Goal: Transaction & Acquisition: Purchase product/service

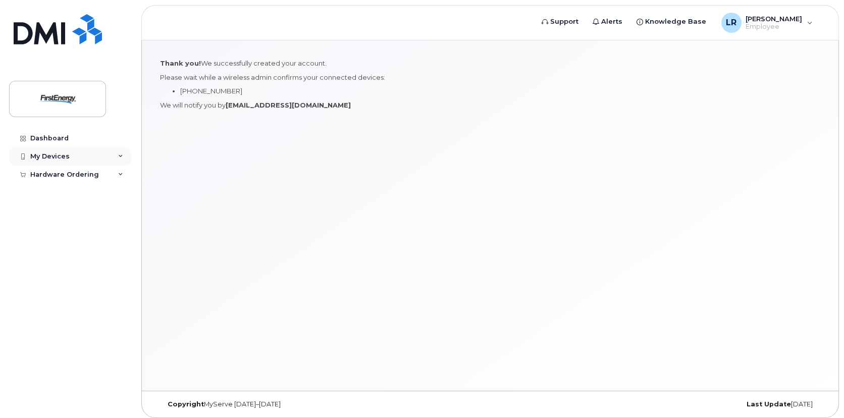
click at [71, 156] on div "My Devices" at bounding box center [70, 156] width 122 height 18
click at [69, 171] on div "Add Device" at bounding box center [55, 175] width 40 height 9
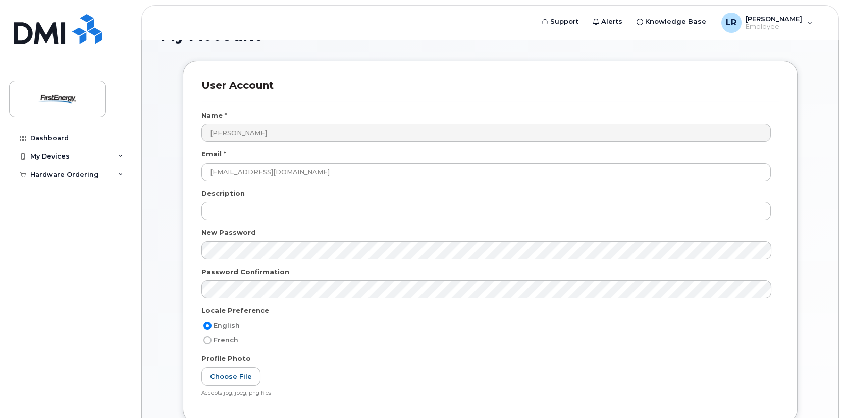
scroll to position [50, 0]
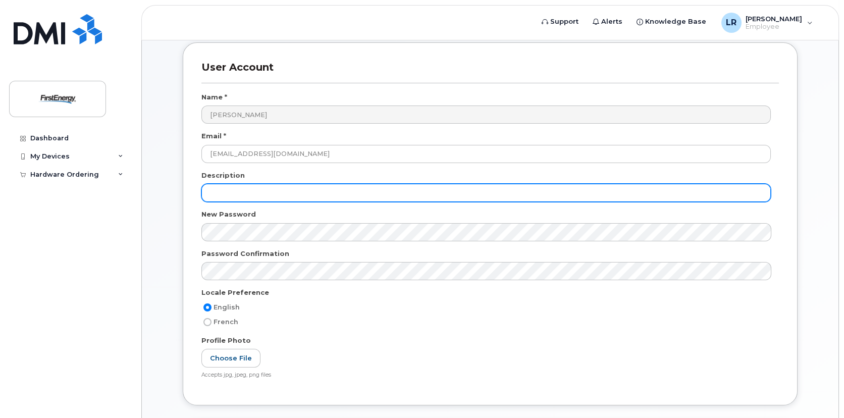
click at [263, 193] on input "text" at bounding box center [485, 193] width 569 height 18
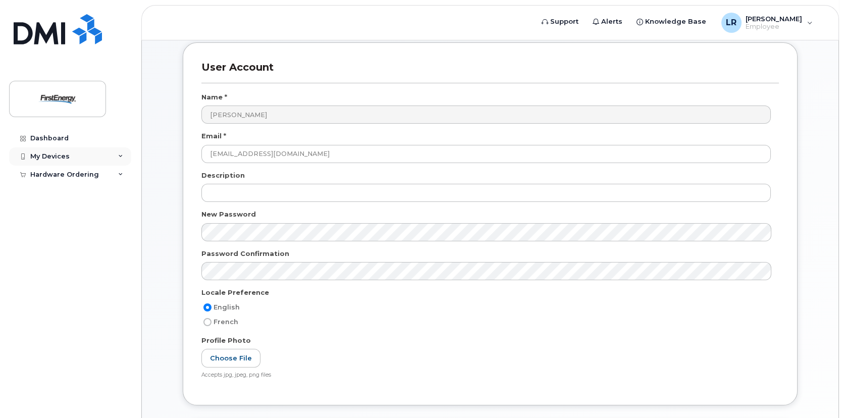
click at [121, 156] on icon at bounding box center [120, 156] width 5 height 5
click at [797, 29] on span "Employee" at bounding box center [773, 27] width 57 height 8
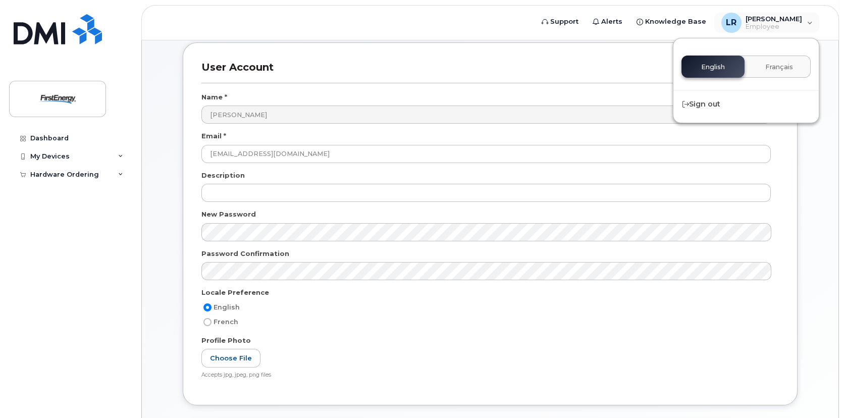
click at [166, 246] on div "User Account Name * Lorin Rexrode Email * lrexrode@firstenergycorp.com Descript…" at bounding box center [490, 309] width 660 height 535
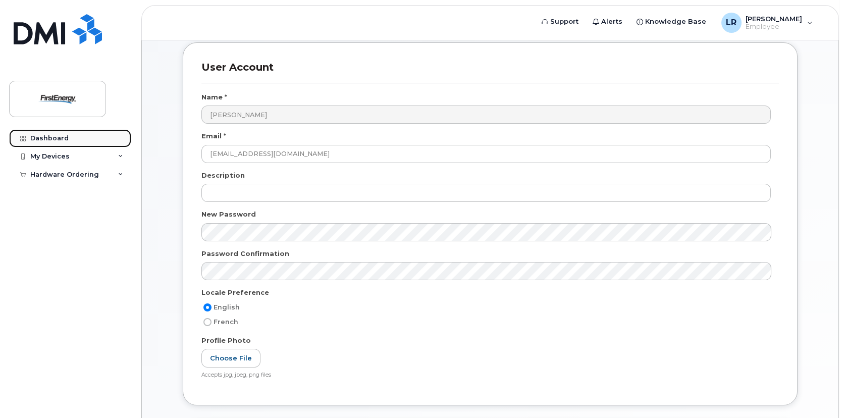
click at [95, 141] on link "Dashboard" at bounding box center [70, 138] width 122 height 18
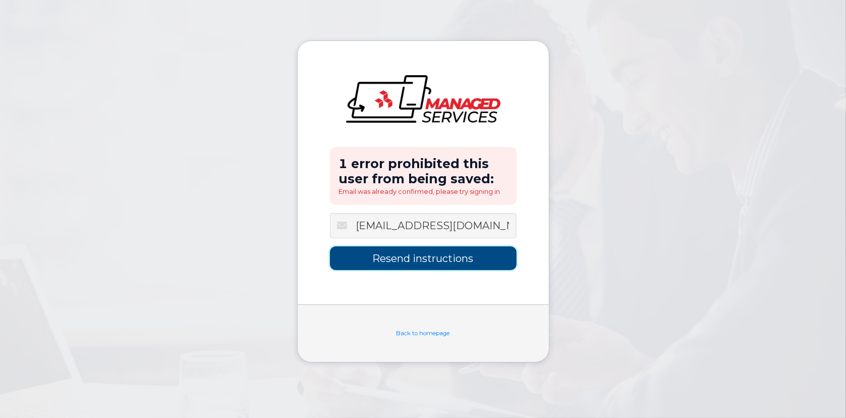
click at [432, 262] on input "Resend instructions" at bounding box center [423, 258] width 187 height 24
type input "Sending Instructions..."
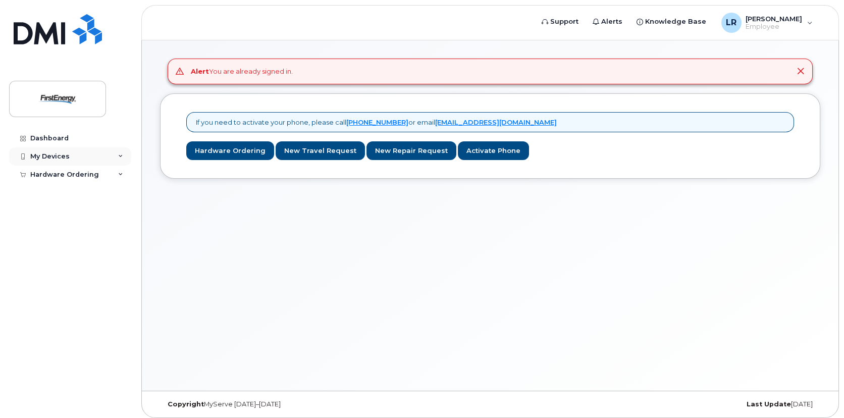
click at [45, 153] on div "My Devices" at bounding box center [49, 156] width 39 height 8
click at [209, 150] on link "Hardware Ordering" at bounding box center [230, 150] width 88 height 19
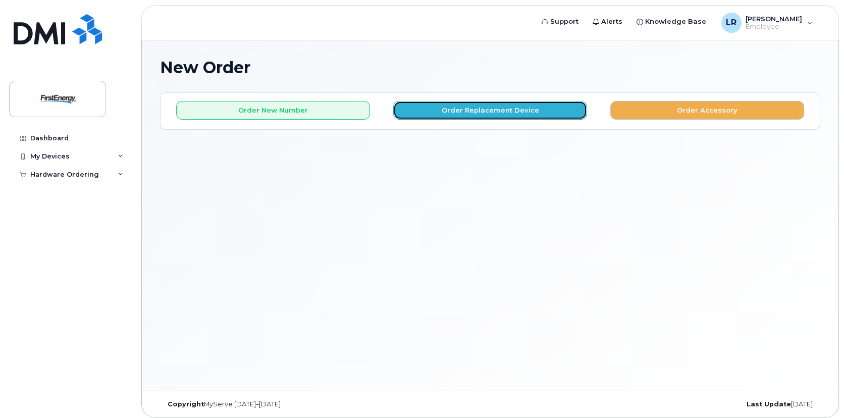
click at [481, 112] on button "Order Replacement Device" at bounding box center [490, 110] width 194 height 19
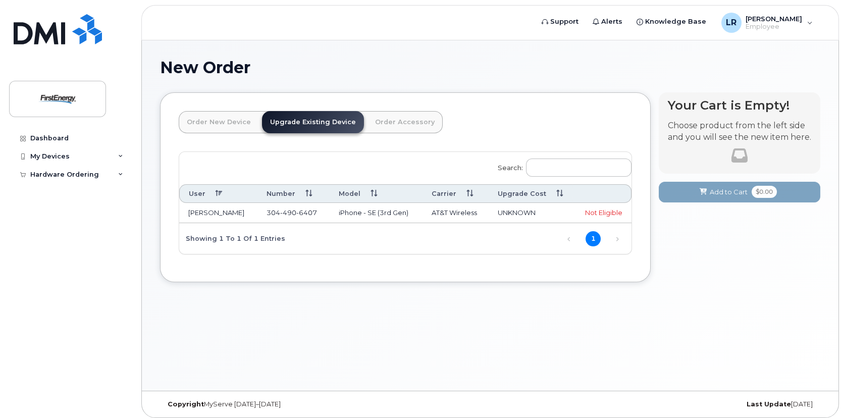
click at [243, 211] on td "LORIN REXRODE" at bounding box center [218, 213] width 78 height 20
click at [230, 208] on td "LORIN REXRODE" at bounding box center [218, 213] width 78 height 20
click at [395, 125] on link "Order Accessory" at bounding box center [405, 122] width 76 height 22
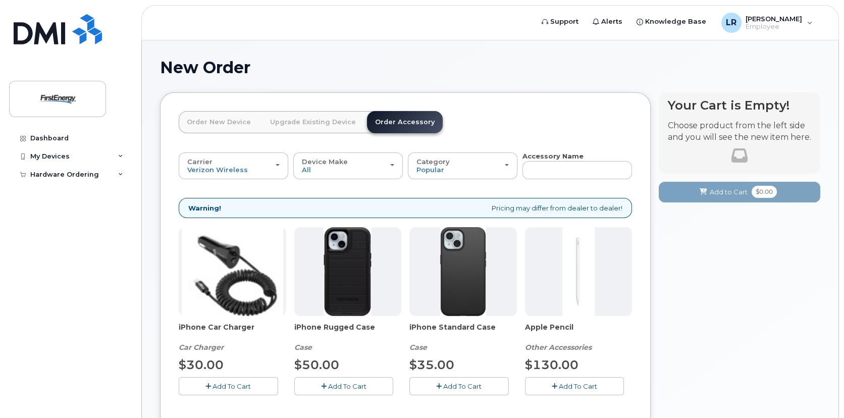
click at [236, 123] on link "Order New Device" at bounding box center [219, 122] width 80 height 22
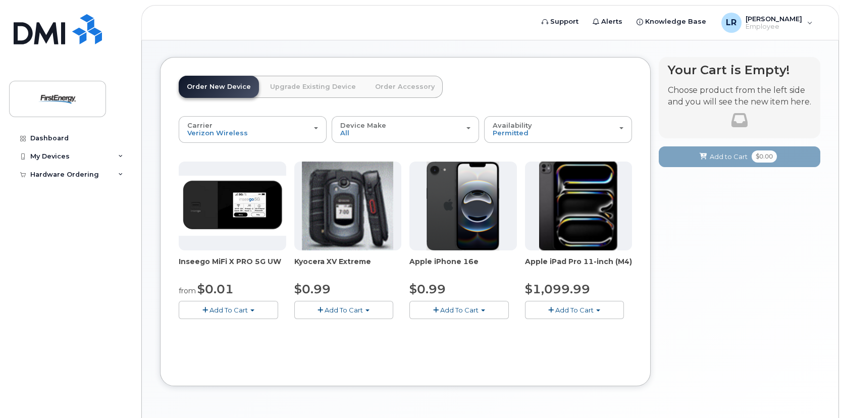
scroll to position [50, 0]
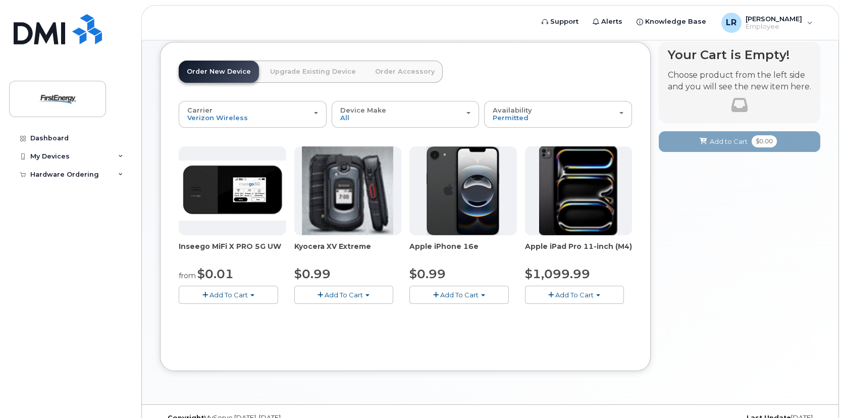
click at [301, 74] on link "Upgrade Existing Device" at bounding box center [313, 72] width 102 height 22
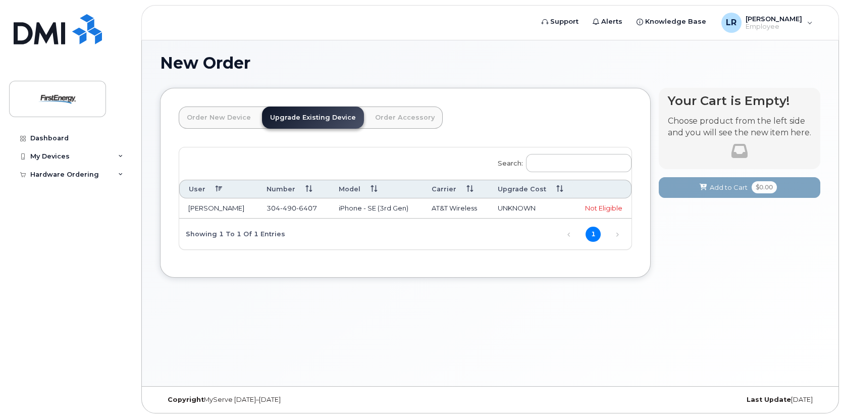
click at [278, 206] on span "304 490 6407" at bounding box center [291, 208] width 50 height 8
click at [600, 207] on div "Not Eligible" at bounding box center [601, 208] width 41 height 10
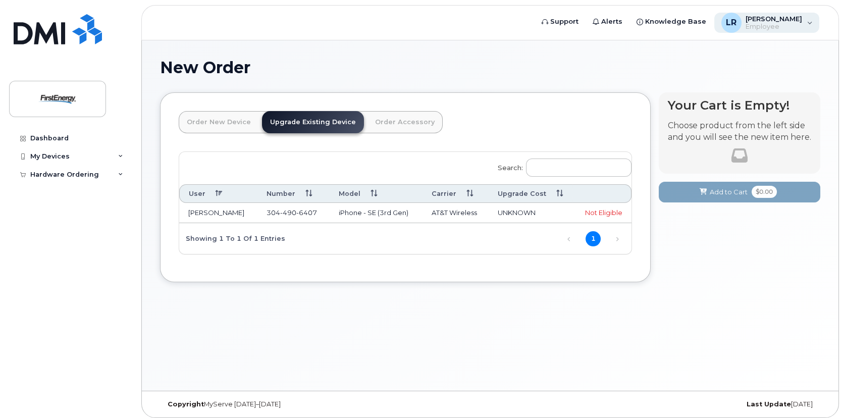
click at [774, 21] on span "[PERSON_NAME]" at bounding box center [773, 19] width 57 height 8
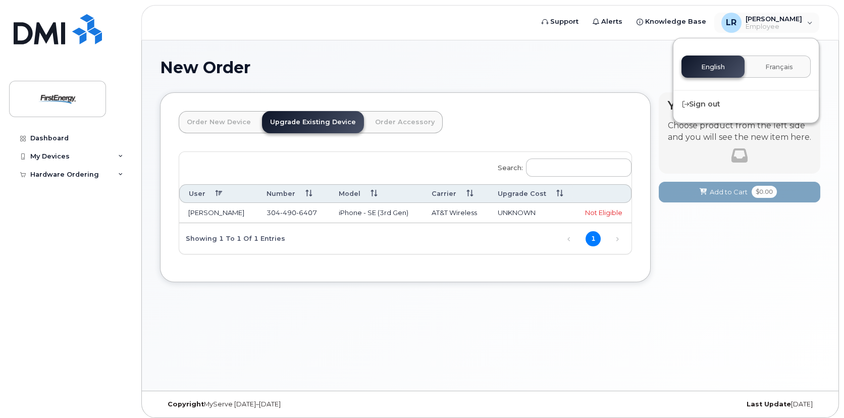
click at [601, 74] on h1 "New Order" at bounding box center [490, 68] width 660 height 18
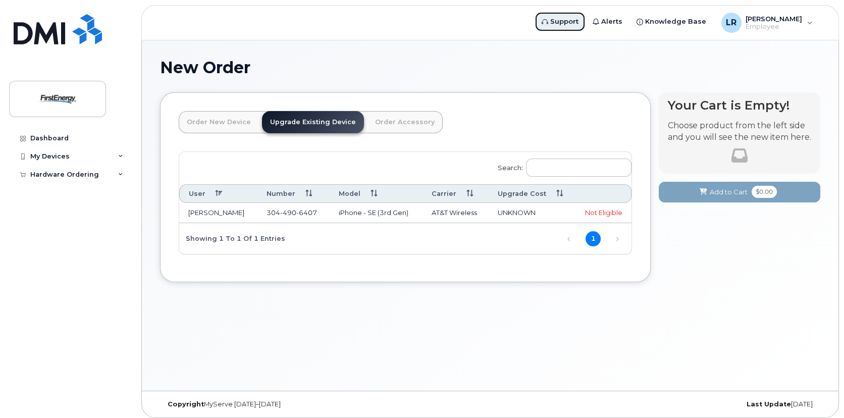
click at [578, 25] on span "Support" at bounding box center [564, 22] width 28 height 10
click at [118, 151] on div "My Devices" at bounding box center [70, 156] width 122 height 18
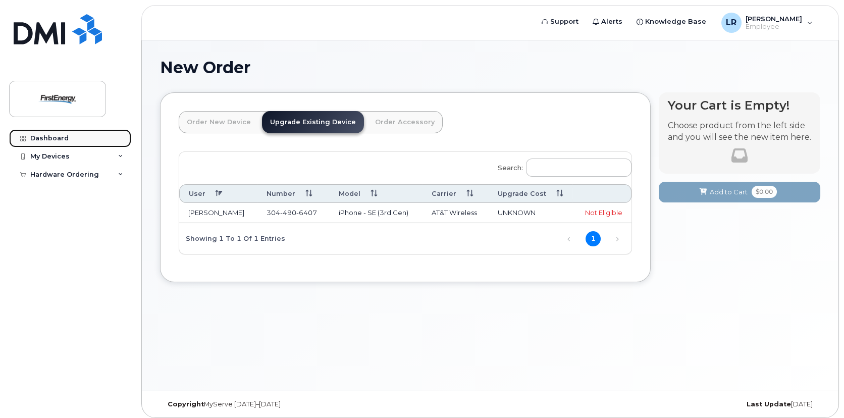
click at [83, 139] on link "Dashboard" at bounding box center [70, 138] width 122 height 18
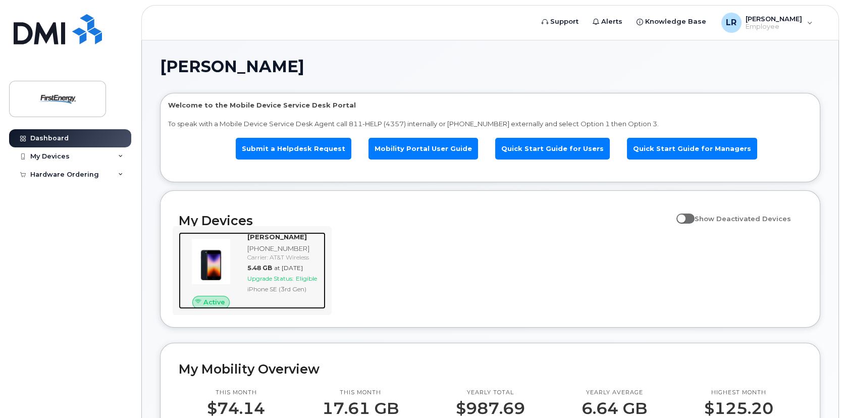
click at [276, 245] on div "304-490-6407" at bounding box center [284, 249] width 74 height 10
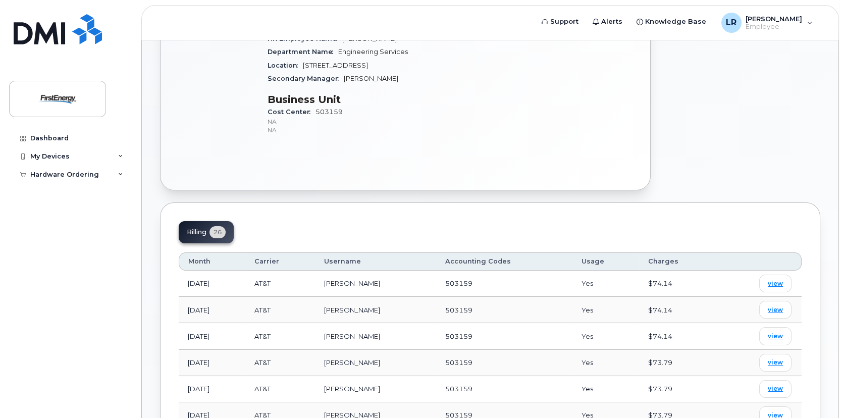
scroll to position [353, 0]
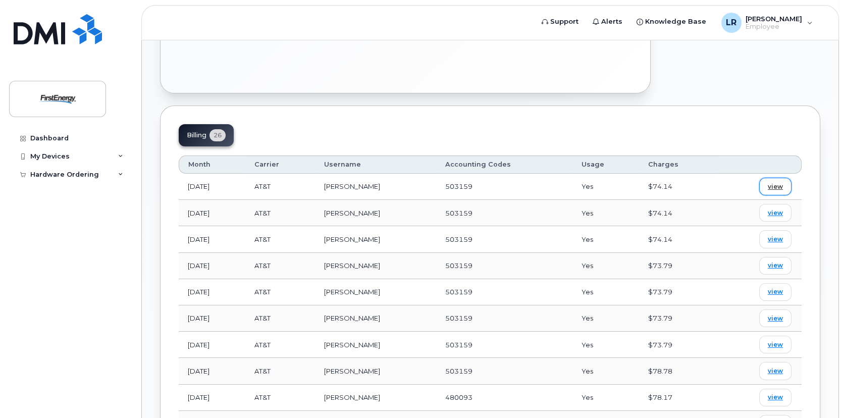
click at [783, 191] on link "view" at bounding box center [775, 187] width 32 height 18
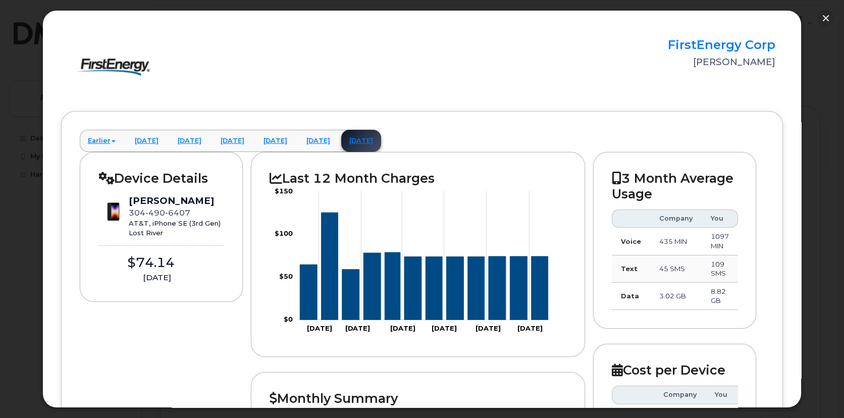
scroll to position [0, 0]
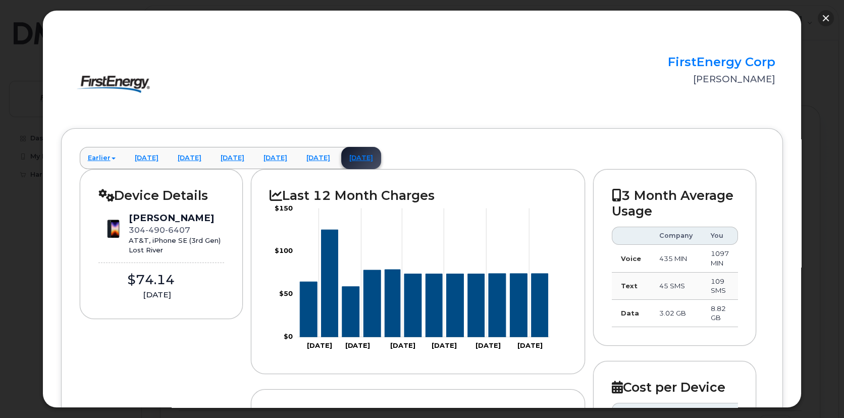
click at [821, 22] on button "button" at bounding box center [826, 18] width 16 height 16
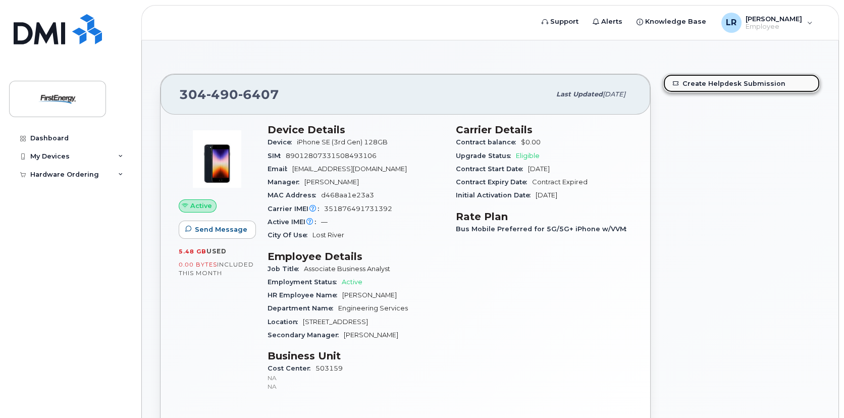
click at [753, 82] on link "Create Helpdesk Submission" at bounding box center [741, 83] width 156 height 18
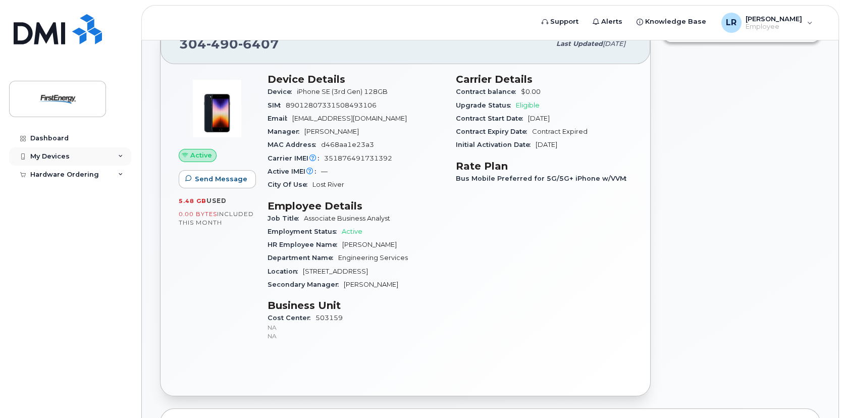
click at [99, 158] on div "My Devices" at bounding box center [70, 156] width 122 height 18
click at [90, 169] on link "Add Device" at bounding box center [79, 175] width 104 height 19
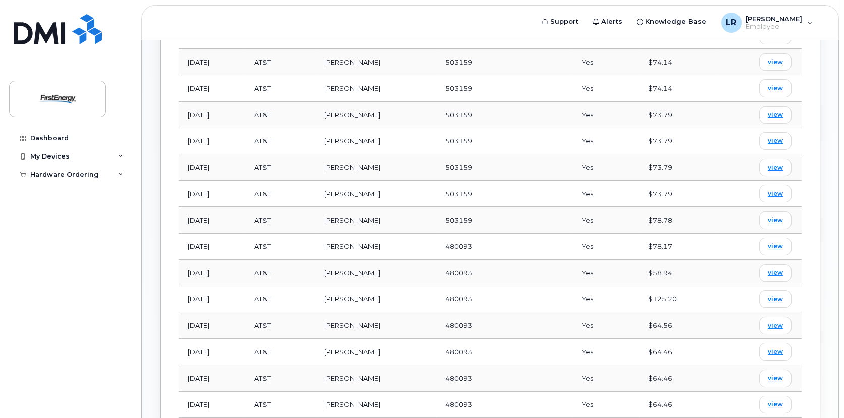
scroll to position [505, 0]
click at [770, 301] on link "view" at bounding box center [775, 299] width 32 height 18
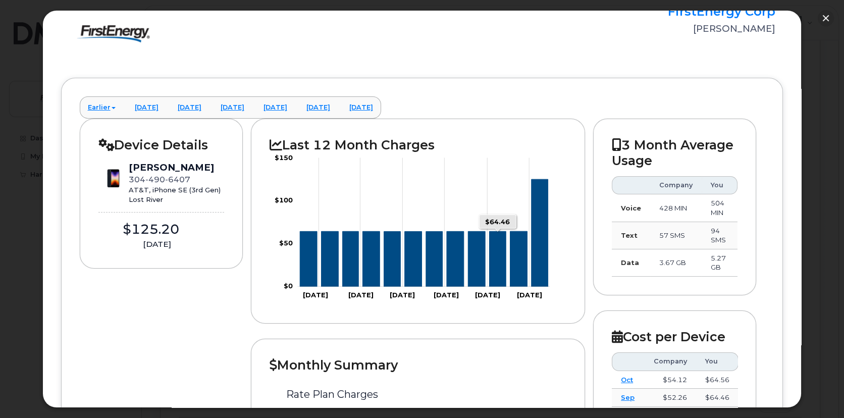
scroll to position [0, 0]
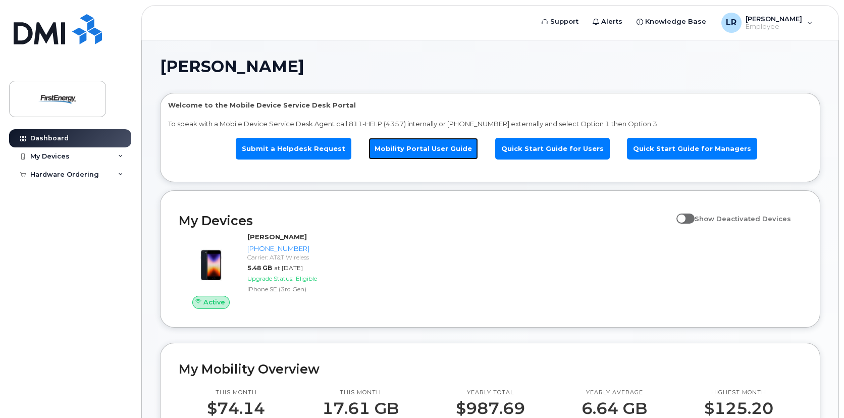
click at [427, 153] on link "Mobility Portal User Guide" at bounding box center [423, 149] width 110 height 22
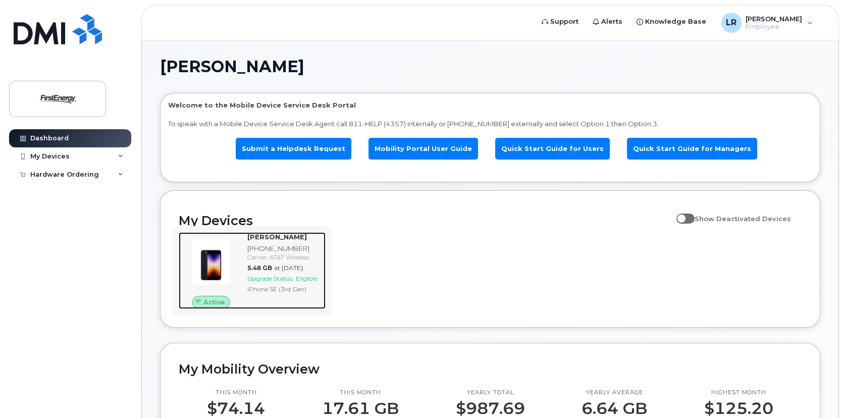
click at [281, 250] on div "304-490-6407" at bounding box center [284, 249] width 74 height 10
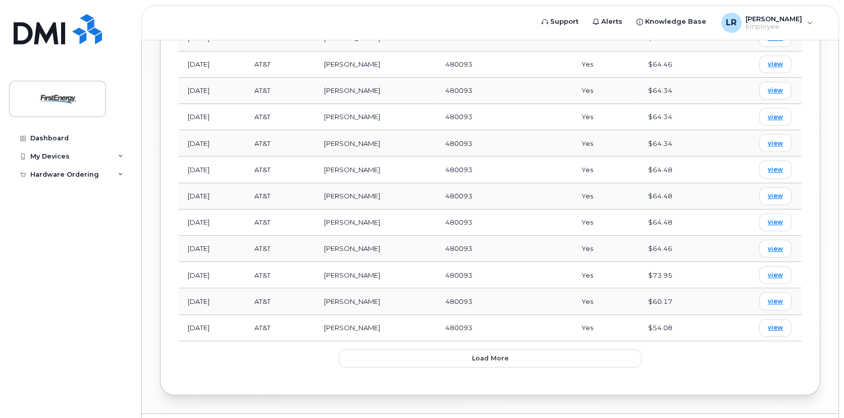
scroll to position [866, 0]
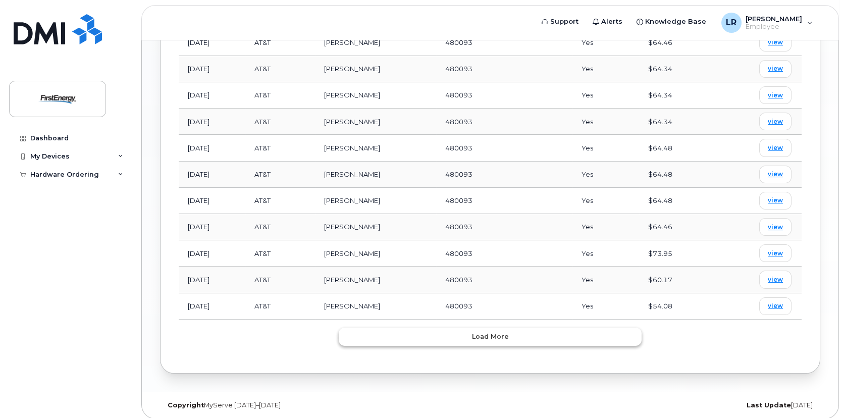
click at [426, 332] on button "Load more" at bounding box center [490, 337] width 303 height 18
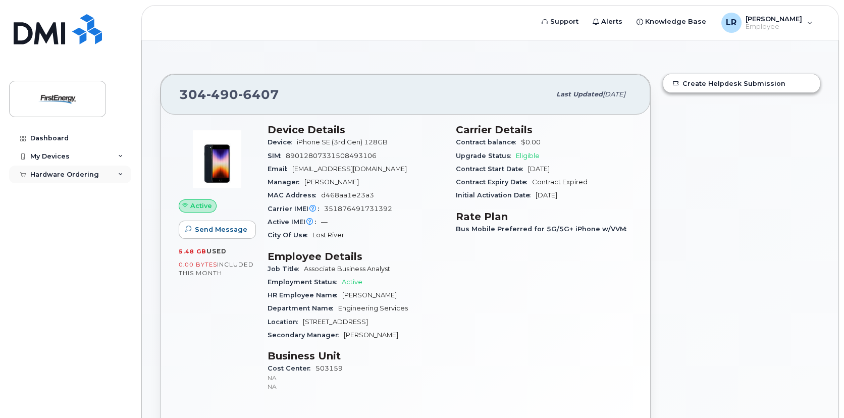
scroll to position [0, 0]
click at [63, 160] on div "My Devices" at bounding box center [70, 156] width 122 height 18
click at [74, 192] on div "Hardware Ordering" at bounding box center [64, 194] width 69 height 8
click at [77, 209] on link "New Order" at bounding box center [79, 211] width 104 height 19
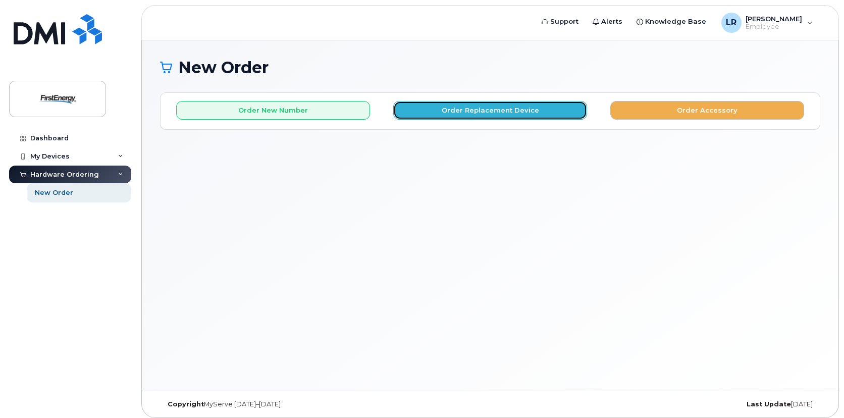
click at [463, 112] on button "Order Replacement Device" at bounding box center [490, 110] width 194 height 19
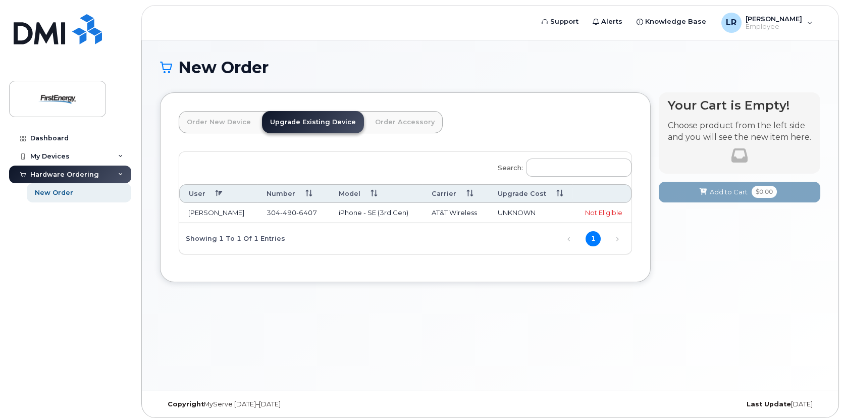
click at [390, 216] on td "iPhone - SE (3rd Gen)" at bounding box center [376, 213] width 93 height 20
click at [224, 125] on link "Order New Device" at bounding box center [219, 122] width 80 height 22
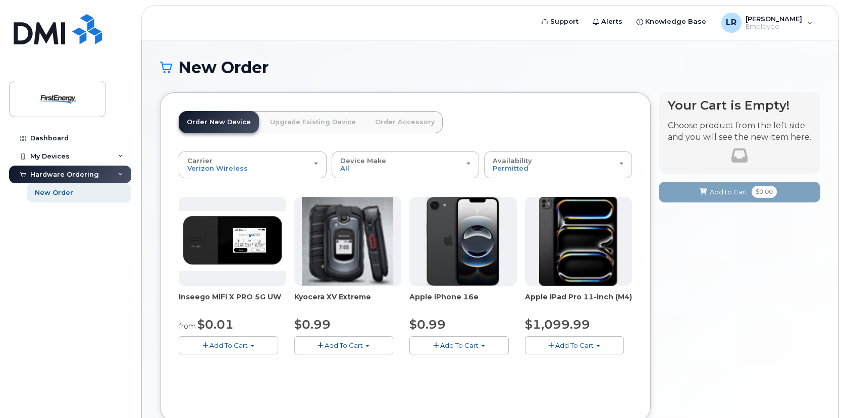
click at [464, 342] on span "Add To Cart" at bounding box center [459, 345] width 38 height 8
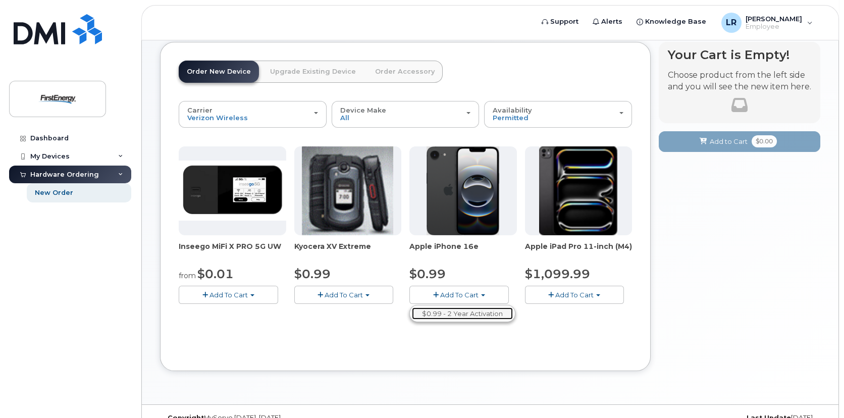
click at [468, 315] on link "$0.99 - 2 Year Activation" at bounding box center [462, 313] width 101 height 13
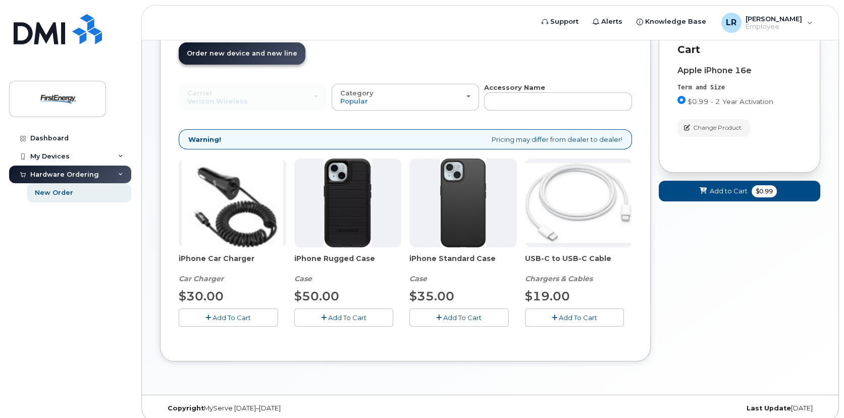
scroll to position [76, 0]
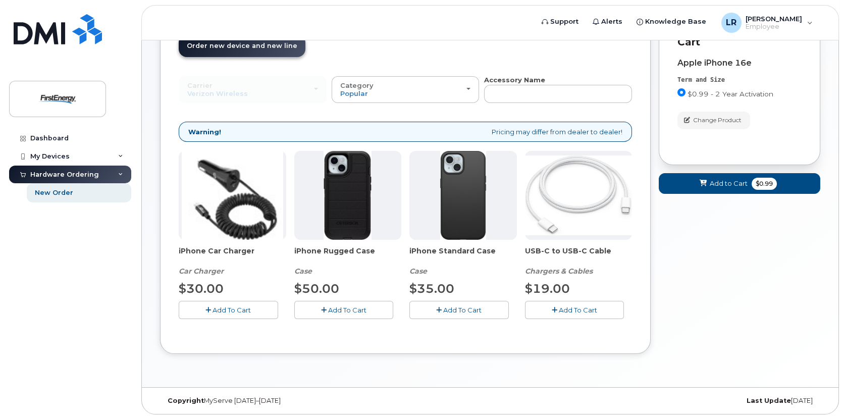
click at [453, 306] on span "Add To Cart" at bounding box center [462, 310] width 38 height 8
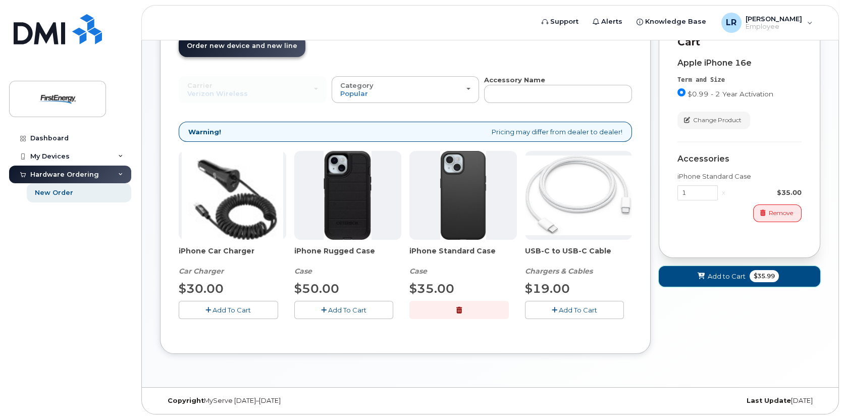
click at [699, 285] on button "Add to Cart $35.99" at bounding box center [739, 276] width 161 height 21
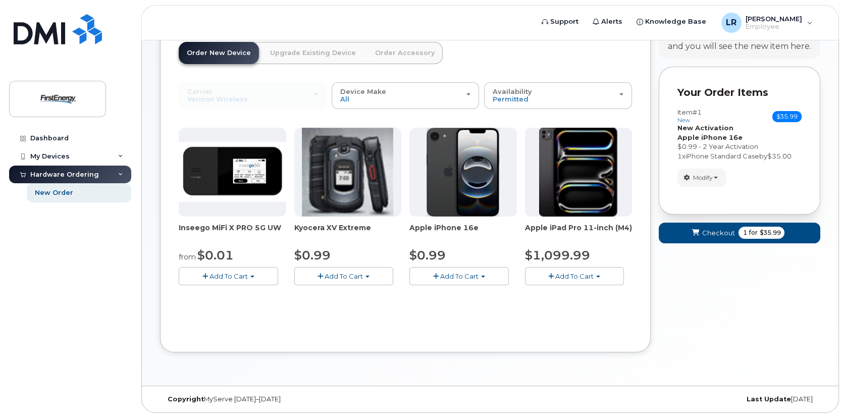
scroll to position [68, 0]
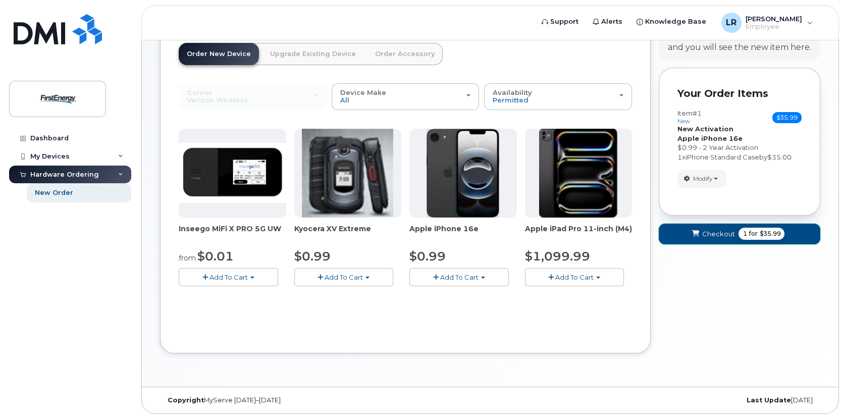
click at [711, 235] on span "Checkout" at bounding box center [717, 234] width 33 height 10
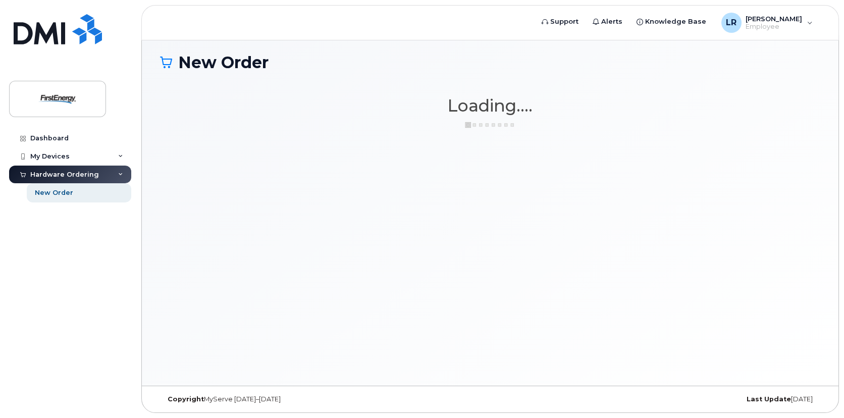
scroll to position [5, 0]
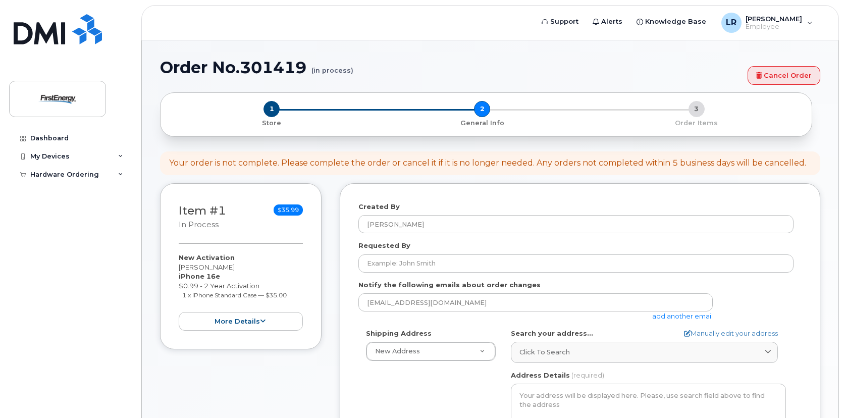
select select
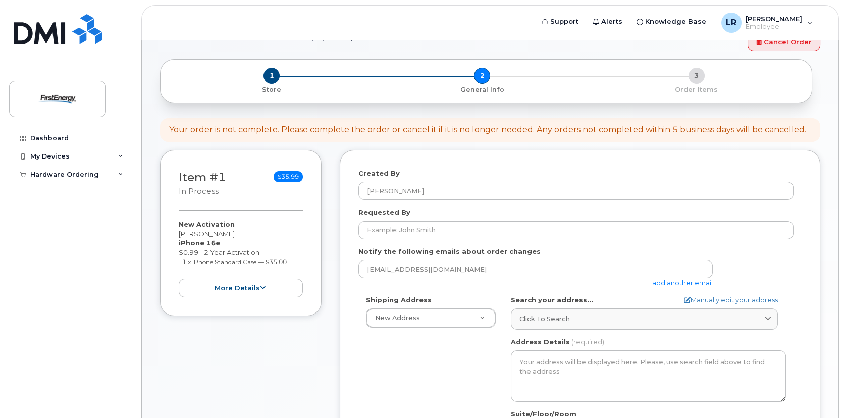
scroll to position [50, 0]
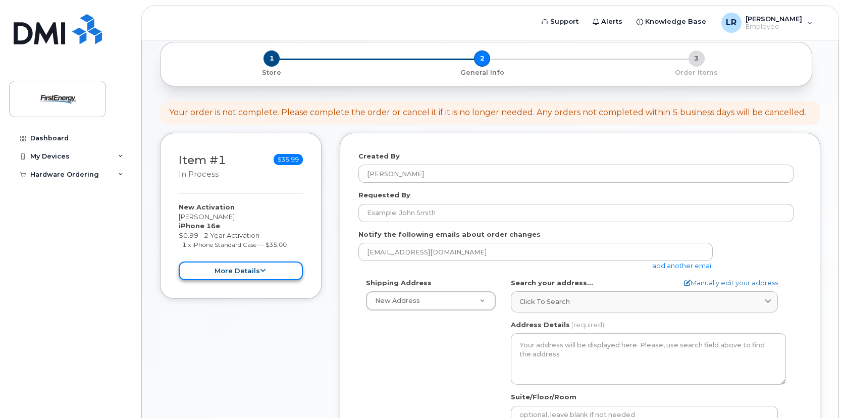
click at [290, 264] on button "more details" at bounding box center [241, 270] width 124 height 19
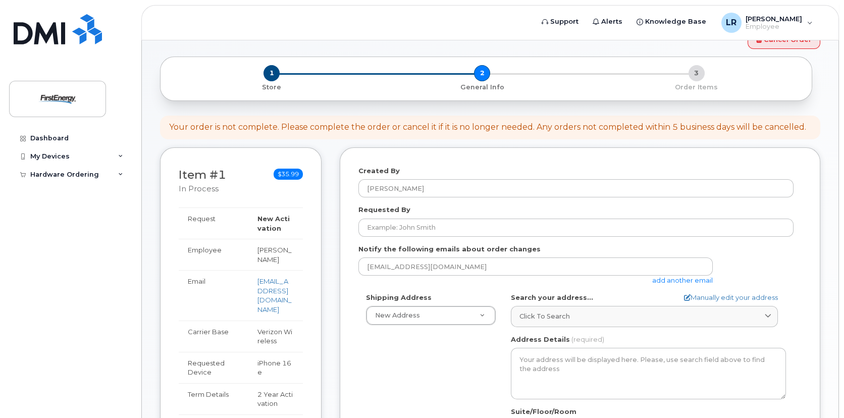
scroll to position [0, 0]
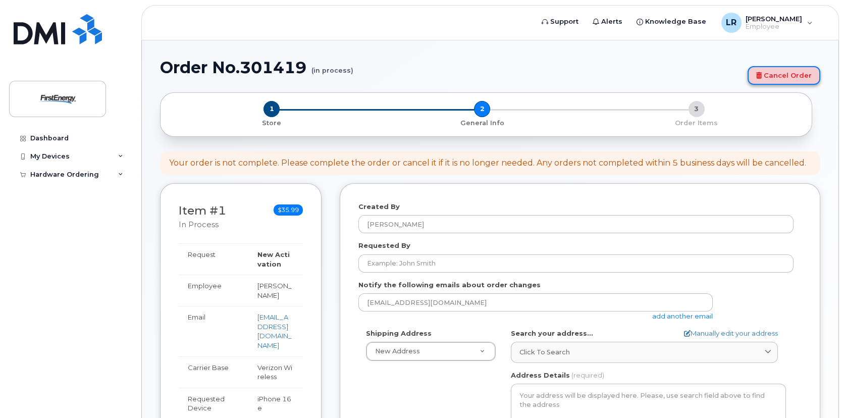
click at [794, 82] on link "Cancel Order" at bounding box center [783, 75] width 73 height 19
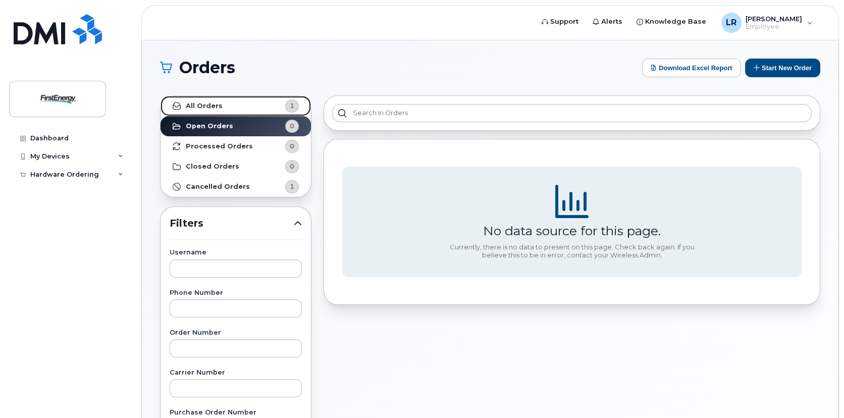
click at [234, 106] on link "All Orders 1" at bounding box center [235, 106] width 150 height 20
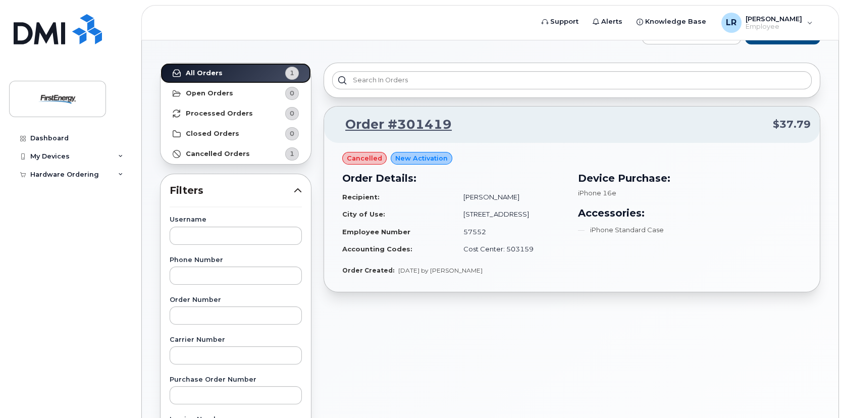
scroll to position [50, 0]
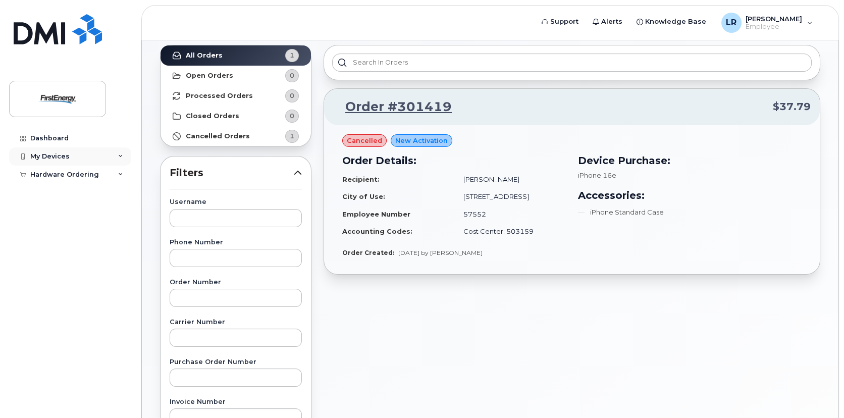
click at [39, 155] on div "My Devices" at bounding box center [49, 156] width 39 height 8
click at [43, 89] on img at bounding box center [58, 98] width 78 height 29
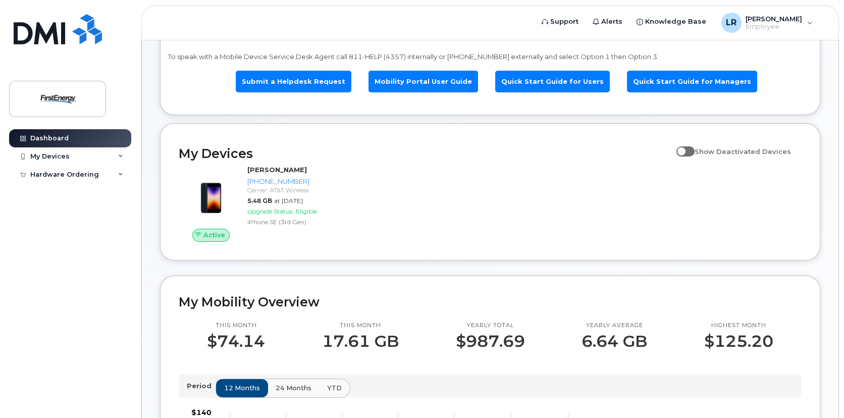
scroll to position [17, 0]
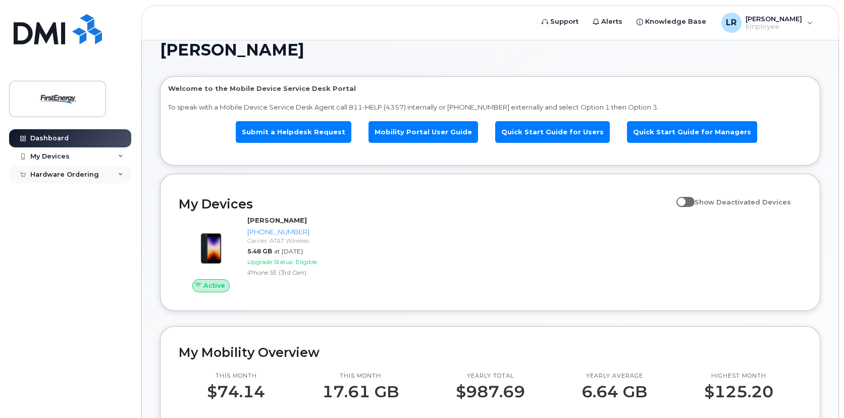
click at [56, 173] on div "Hardware Ordering" at bounding box center [64, 175] width 69 height 8
click at [77, 160] on div "My Devices" at bounding box center [70, 156] width 122 height 18
click at [372, 146] on li "Mobility Portal User Guide" at bounding box center [417, 132] width 122 height 40
click at [88, 197] on div "Hardware Ordering" at bounding box center [64, 194] width 69 height 8
click at [107, 197] on div "Hardware Ordering" at bounding box center [70, 194] width 122 height 18
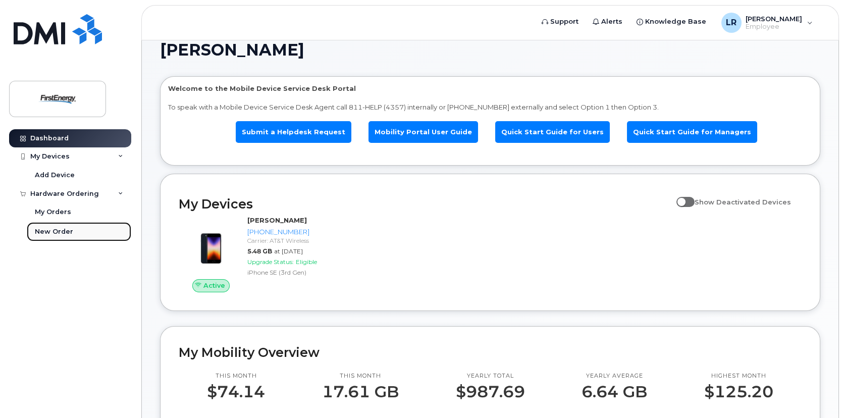
click at [70, 228] on div "New Order" at bounding box center [54, 231] width 38 height 9
click at [61, 233] on div "New Order" at bounding box center [54, 231] width 38 height 9
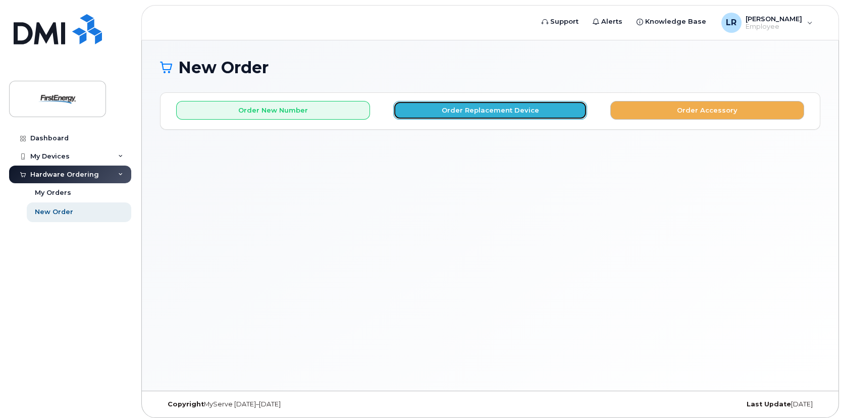
click at [499, 113] on button "Order Replacement Device" at bounding box center [490, 110] width 194 height 19
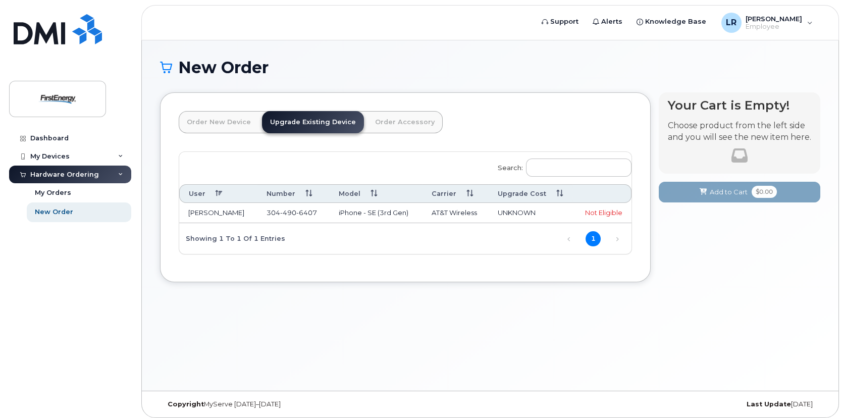
click at [588, 338] on div "New Order × Share This Order If you want to allow others to create or edit orde…" at bounding box center [490, 215] width 696 height 350
click at [792, 165] on div at bounding box center [739, 155] width 143 height 24
click at [420, 211] on td "iPhone - SE (3rd Gen)" at bounding box center [376, 213] width 93 height 20
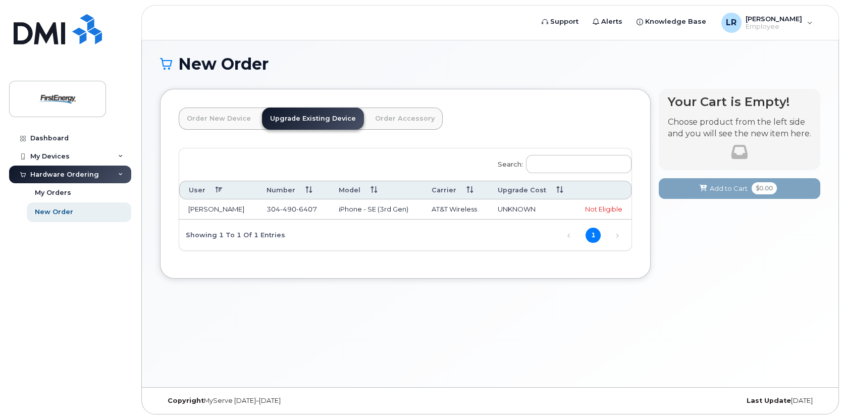
scroll to position [5, 0]
click at [456, 417] on html "Support Alerts Knowledge Base LR [PERSON_NAME] Employee English Français Sign o…" at bounding box center [422, 206] width 844 height 423
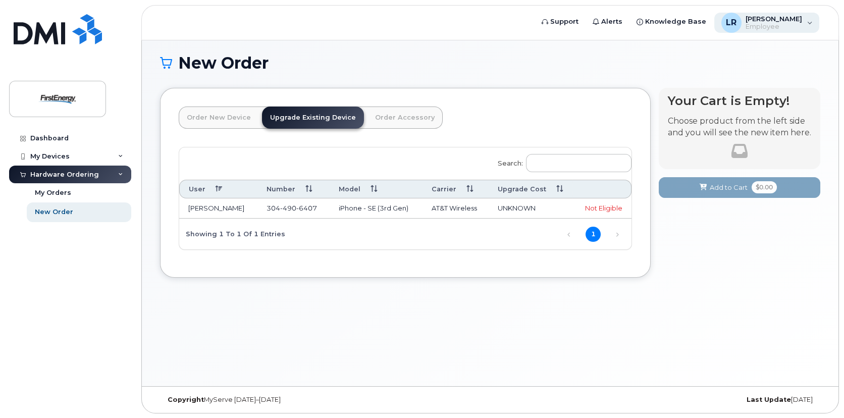
click at [794, 24] on span "Employee" at bounding box center [773, 27] width 57 height 8
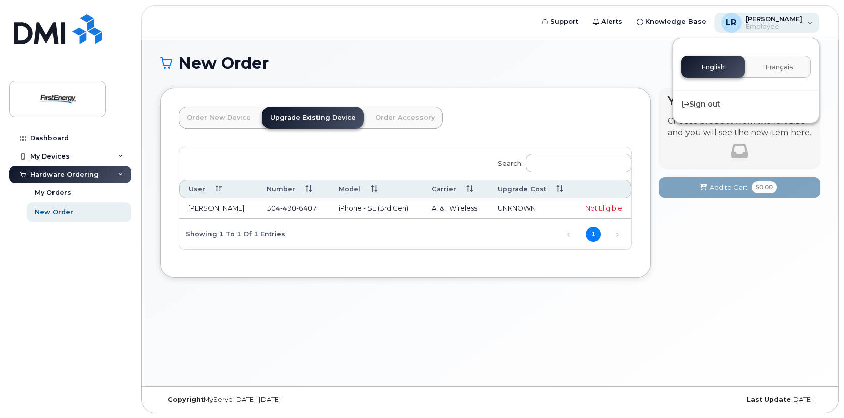
click at [794, 24] on span "Employee" at bounding box center [773, 27] width 57 height 8
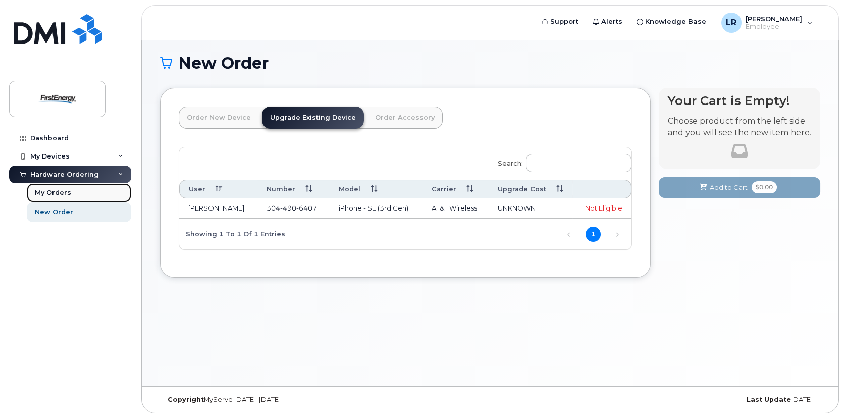
click at [63, 188] on div "My Orders" at bounding box center [53, 192] width 36 height 9
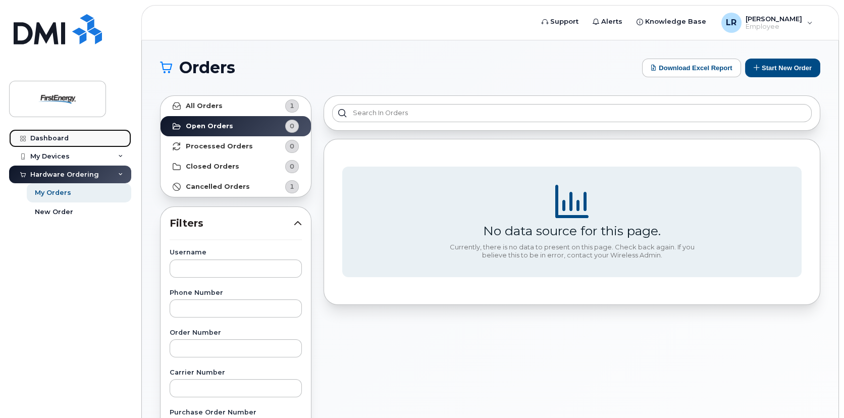
click at [75, 132] on link "Dashboard" at bounding box center [70, 138] width 122 height 18
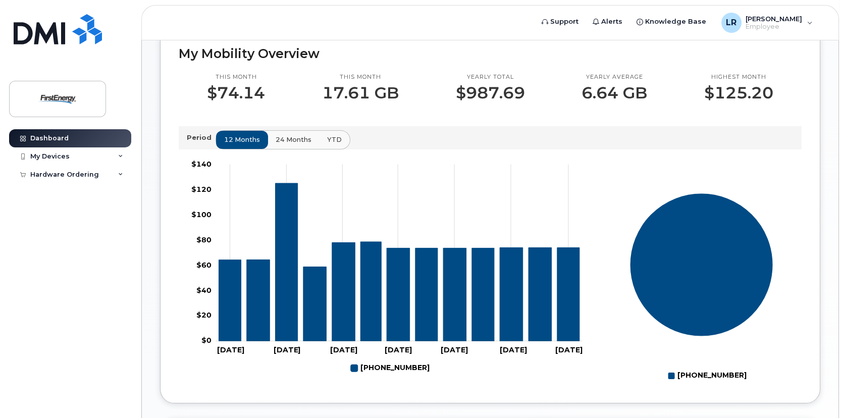
scroll to position [269, 0]
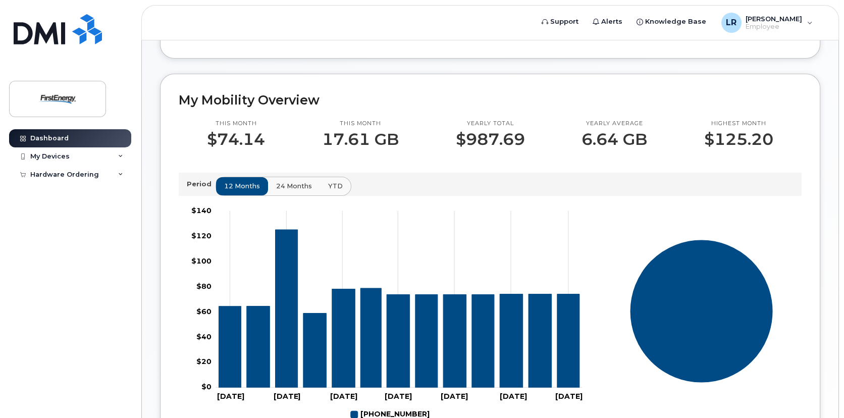
click at [293, 188] on span "24 months" at bounding box center [294, 186] width 36 height 10
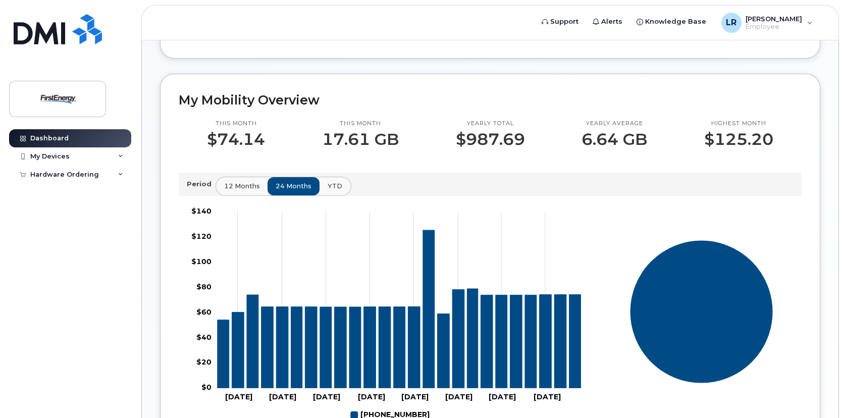
click at [328, 183] on span "YTD" at bounding box center [335, 186] width 15 height 10
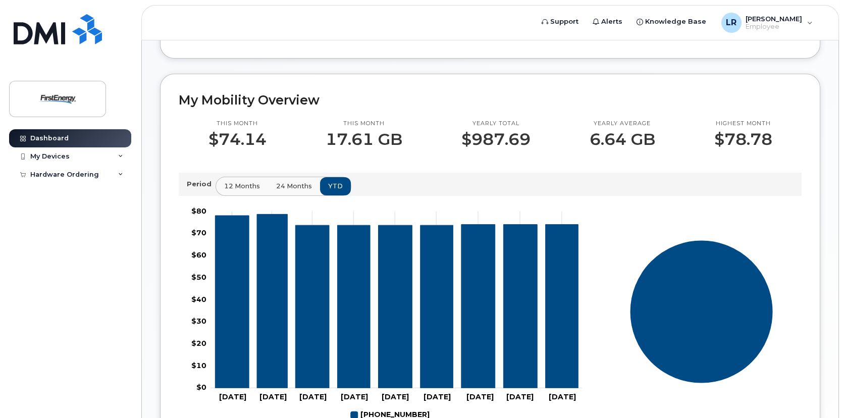
click at [304, 183] on span "24 months" at bounding box center [294, 186] width 36 height 10
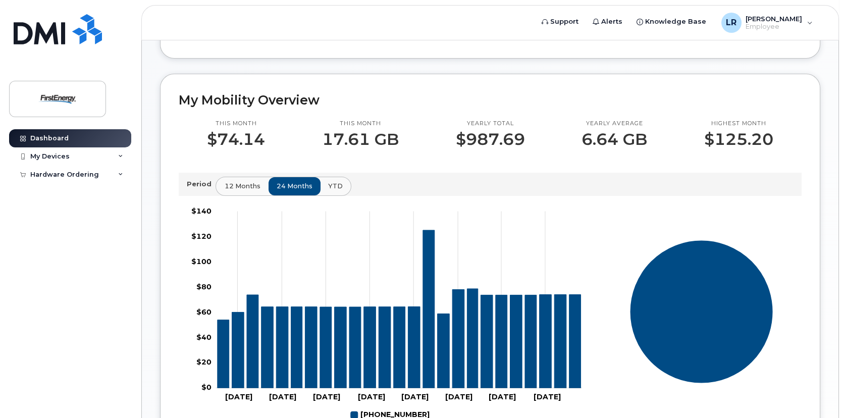
click at [243, 181] on span "12 months" at bounding box center [243, 186] width 36 height 10
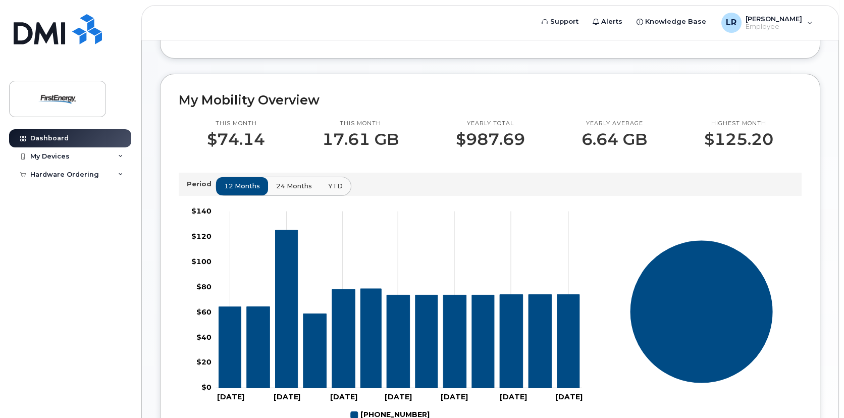
click at [290, 177] on button "24 months" at bounding box center [293, 186] width 53 height 18
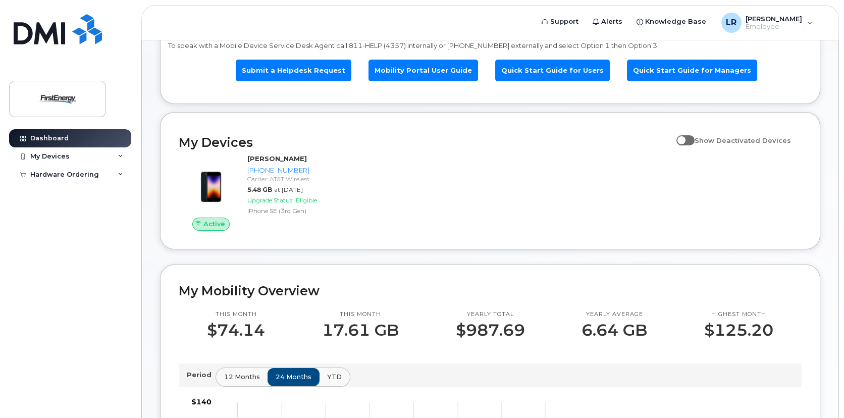
scroll to position [67, 0]
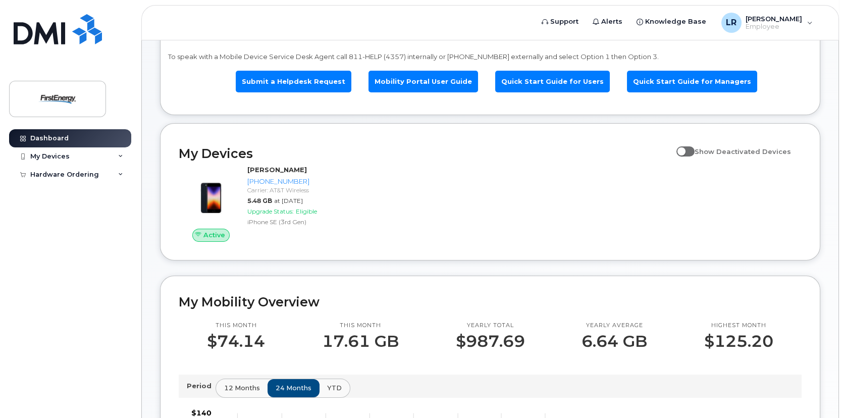
click at [368, 208] on div "Active LORIN REXRODE 304-490-6407 Carrier: AT&T Wireless 5.48 GB at Sep 01, 202…" at bounding box center [490, 203] width 635 height 89
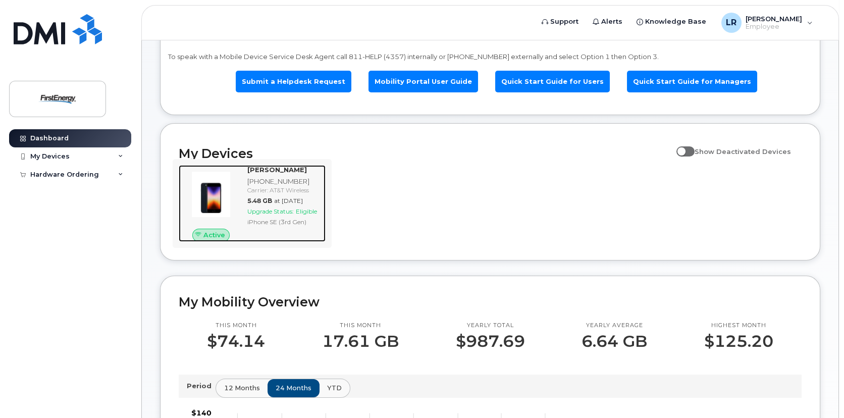
click at [250, 193] on div "Carrier: AT&T Wireless" at bounding box center [284, 190] width 74 height 9
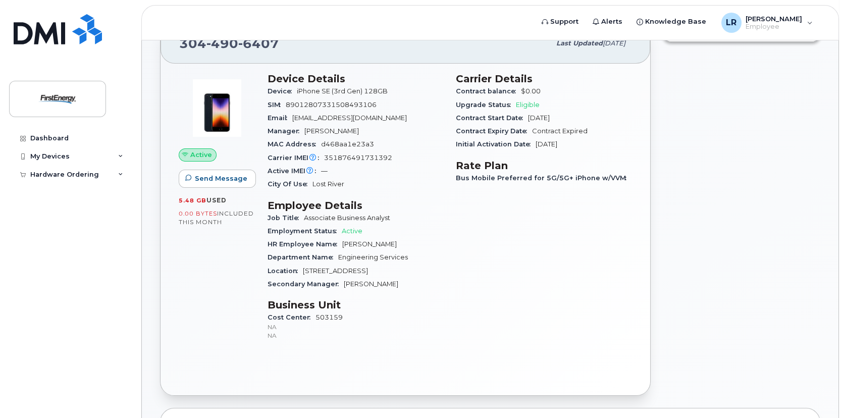
scroll to position [50, 0]
click at [218, 181] on span "Send Message" at bounding box center [221, 179] width 52 height 10
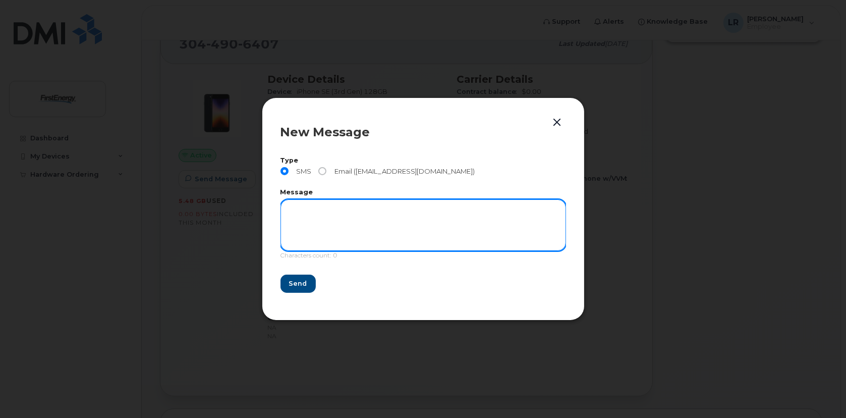
click at [316, 211] on textarea at bounding box center [424, 224] width 286 height 51
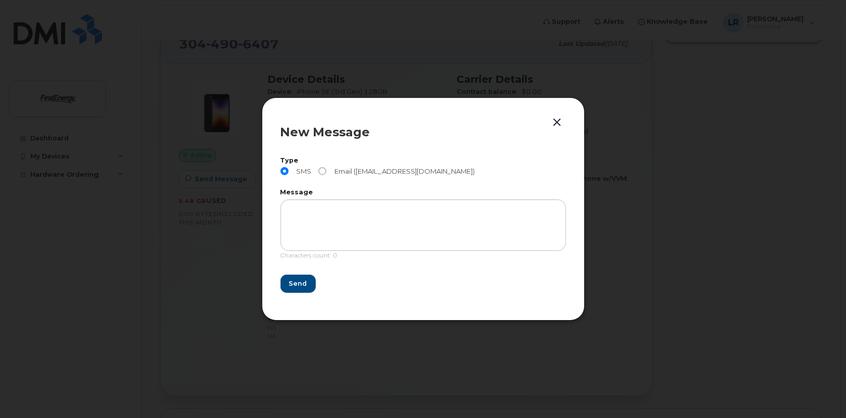
click at [554, 123] on button "button" at bounding box center [557, 123] width 15 height 14
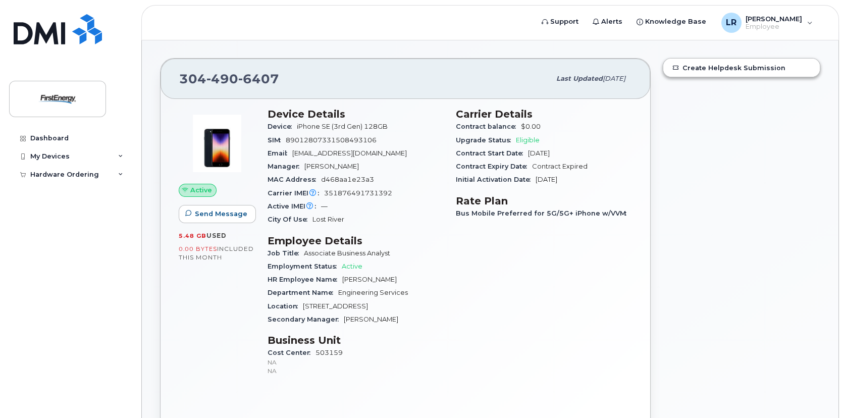
scroll to position [0, 0]
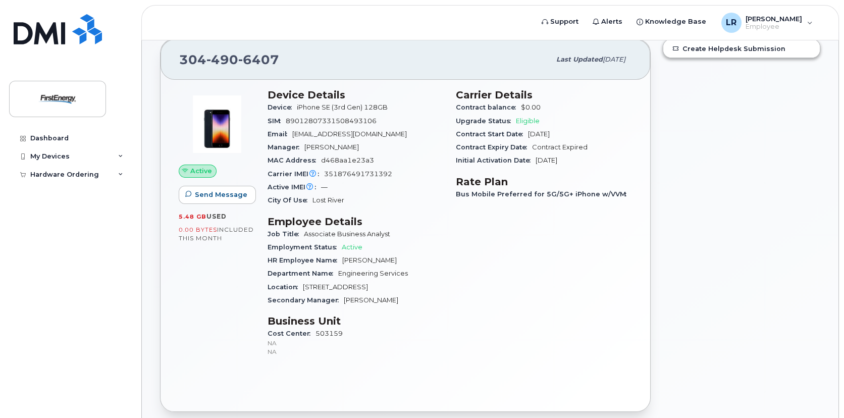
scroll to position [50, 0]
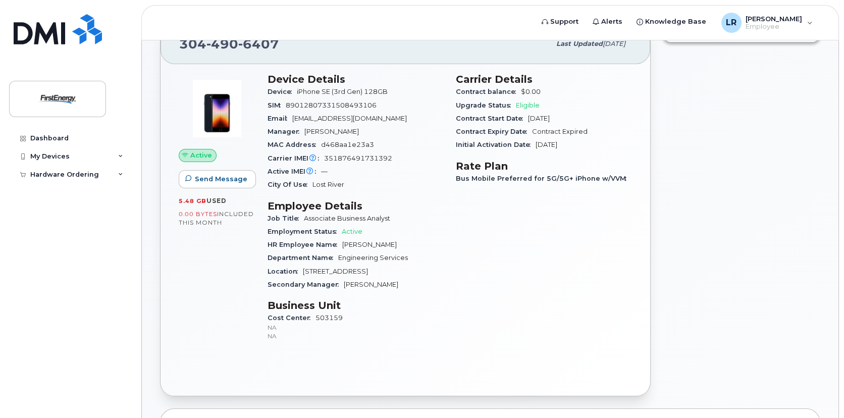
click at [774, 117] on div "Create Helpdesk Submission" at bounding box center [742, 209] width 170 height 385
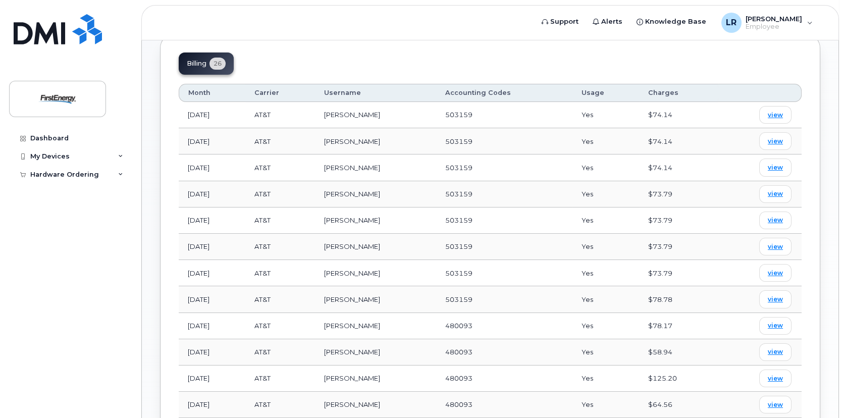
scroll to position [513, 0]
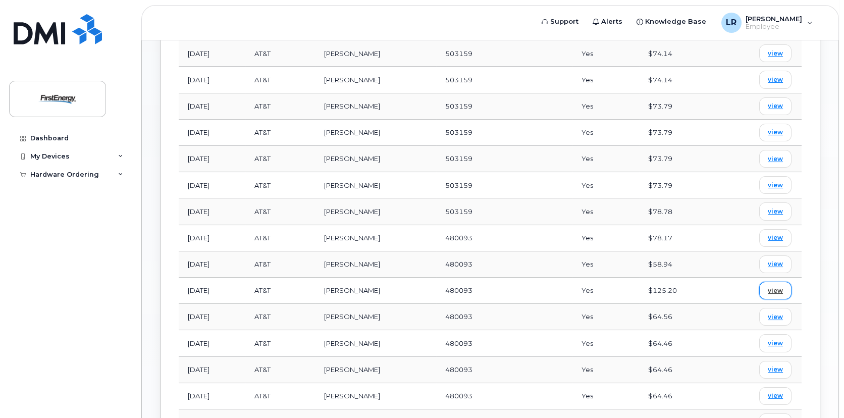
click at [782, 290] on span "view" at bounding box center [775, 290] width 15 height 9
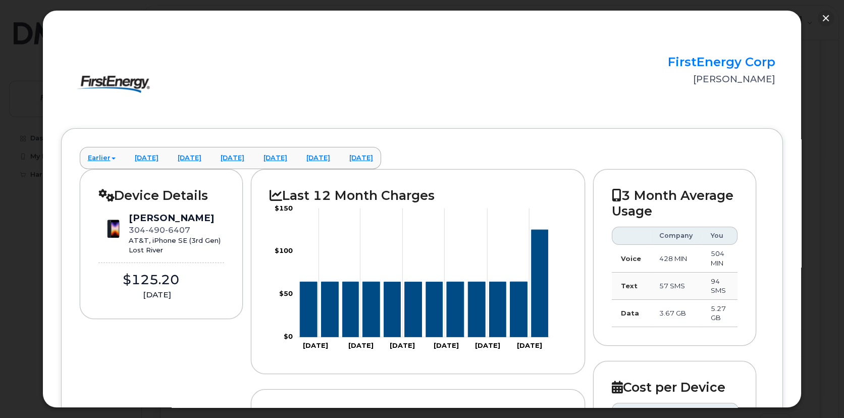
scroll to position [0, 0]
click at [95, 157] on link "Earlier" at bounding box center [102, 158] width 44 height 22
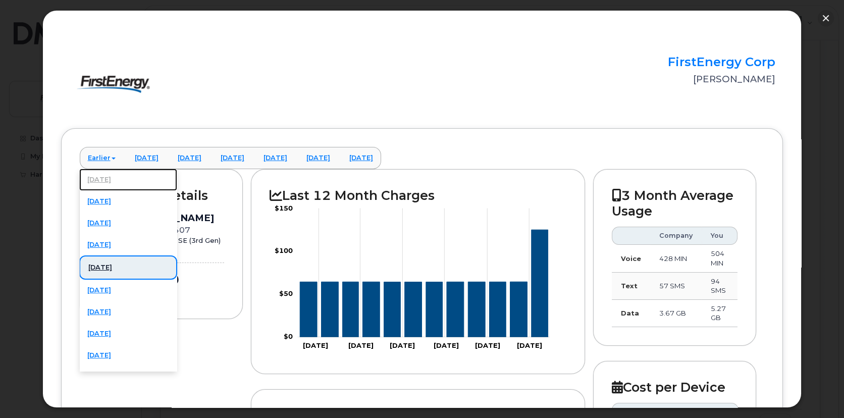
click at [100, 175] on link "March 2025" at bounding box center [128, 180] width 98 height 22
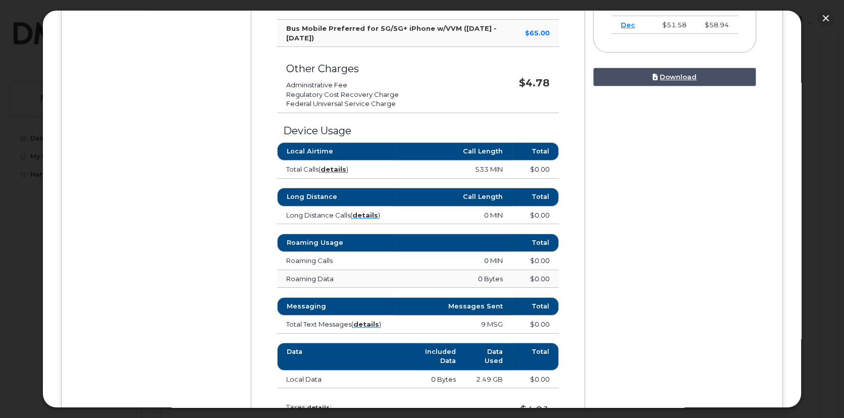
scroll to position [404, 0]
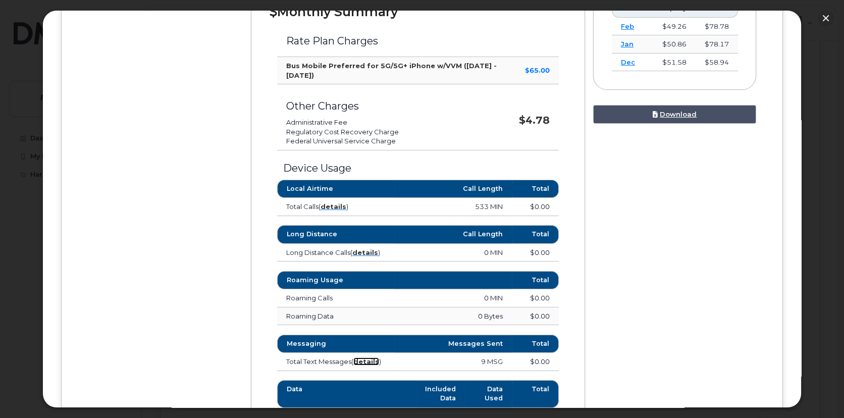
click at [362, 359] on strong "details" at bounding box center [366, 361] width 26 height 8
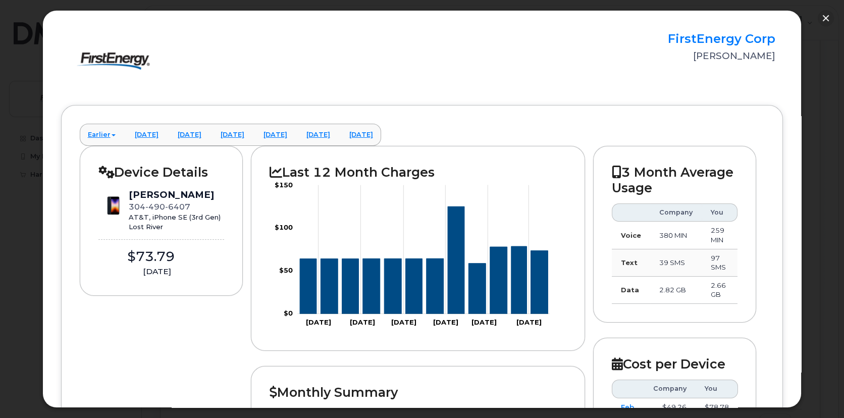
scroll to position [0, 0]
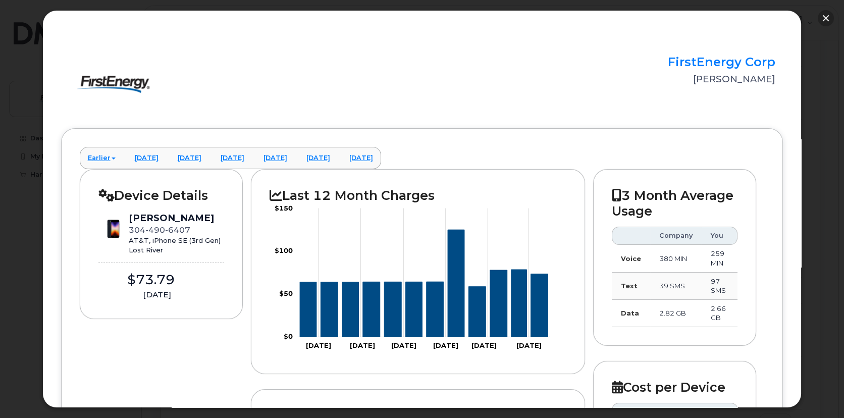
click at [824, 15] on button "button" at bounding box center [826, 18] width 16 height 16
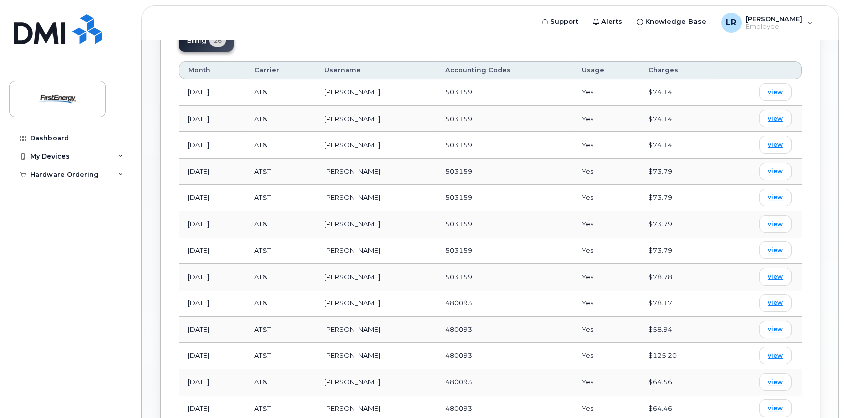
scroll to position [462, 0]
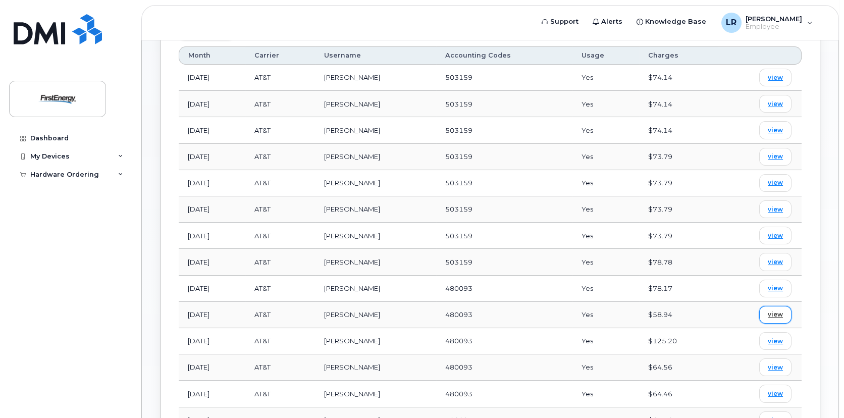
click at [773, 312] on span "view" at bounding box center [775, 314] width 15 height 9
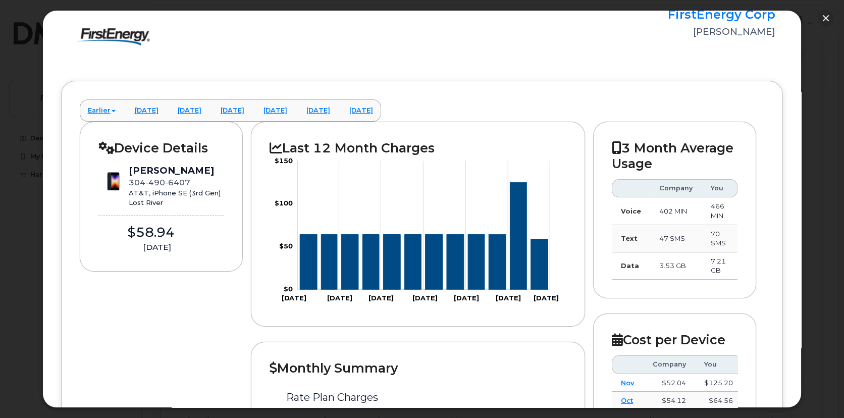
scroll to position [22, 0]
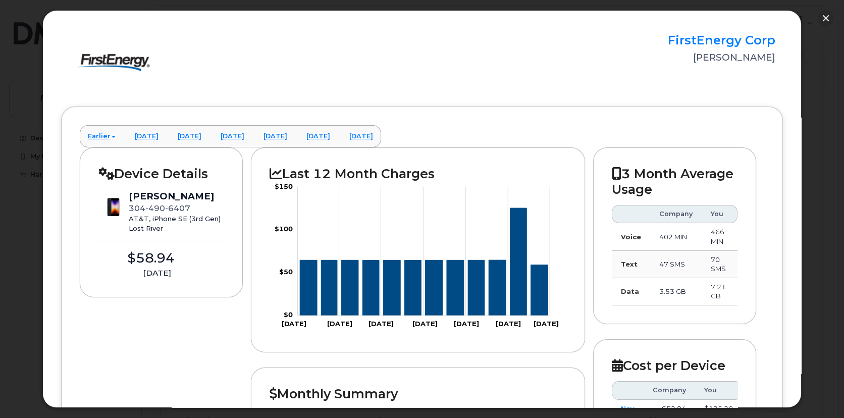
click at [129, 64] on img at bounding box center [114, 62] width 91 height 58
click at [823, 20] on button "button" at bounding box center [826, 18] width 16 height 16
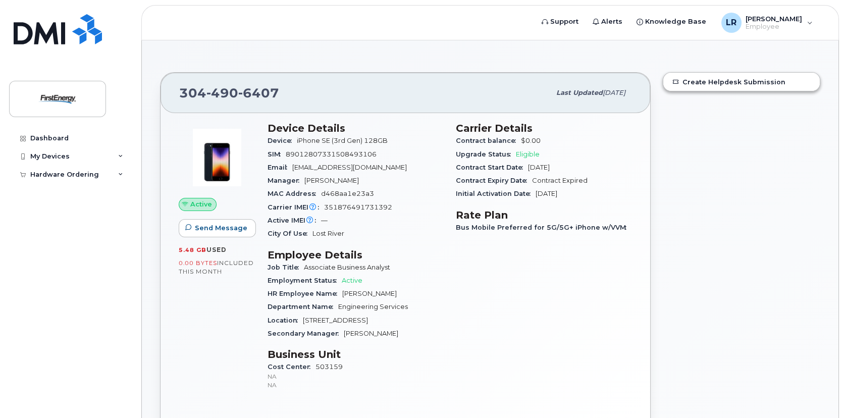
scroll to position [0, 0]
click at [106, 153] on div "My Devices" at bounding box center [70, 156] width 122 height 18
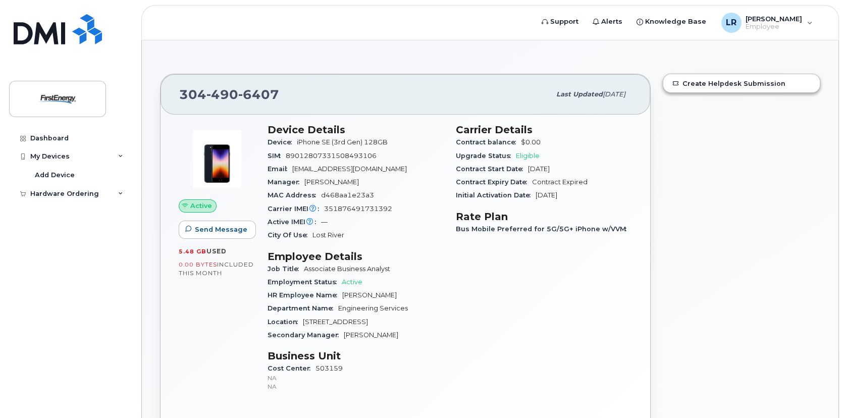
click at [257, 200] on div "Active Send Message 5.48 GB  used 0.00 Bytes  included this month" at bounding box center [217, 262] width 89 height 289
click at [102, 185] on div "Hardware Ordering" at bounding box center [70, 194] width 122 height 18
click at [77, 233] on link "New Order" at bounding box center [79, 231] width 104 height 19
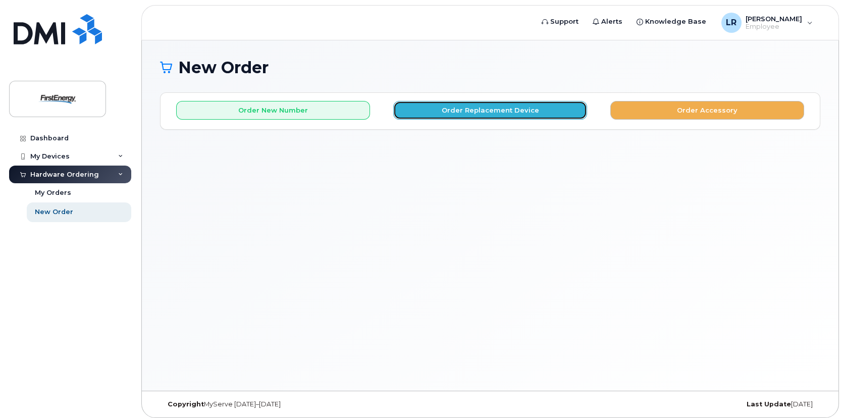
click at [488, 115] on button "Order Replacement Device" at bounding box center [490, 110] width 194 height 19
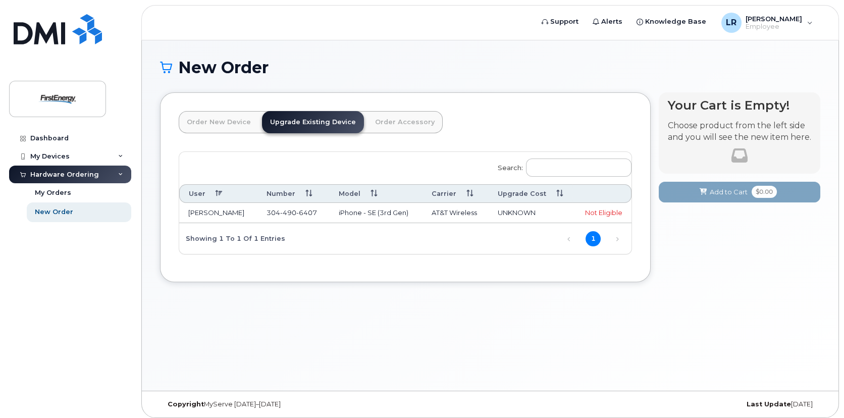
click at [607, 214] on div "Not Eligible" at bounding box center [601, 213] width 41 height 10
click at [622, 239] on link "Next" at bounding box center [617, 238] width 15 height 15
click at [619, 238] on link "Next" at bounding box center [617, 238] width 15 height 15
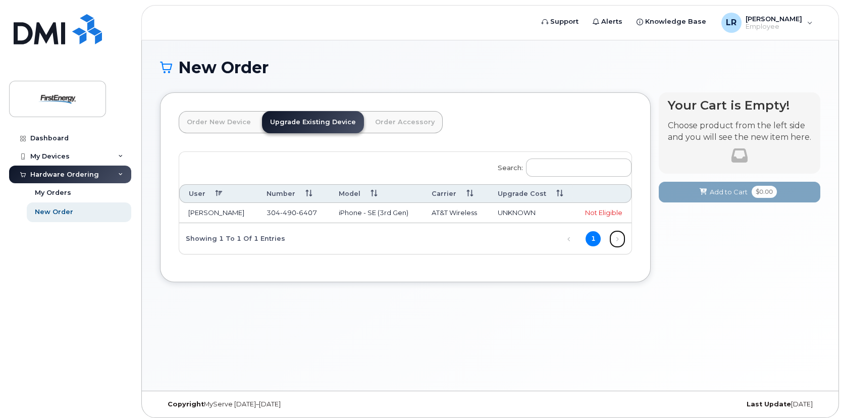
click at [619, 238] on link "Next" at bounding box center [617, 238] width 15 height 15
click at [572, 239] on link "Previous" at bounding box center [568, 238] width 15 height 15
click at [50, 151] on div "My Devices" at bounding box center [70, 156] width 122 height 18
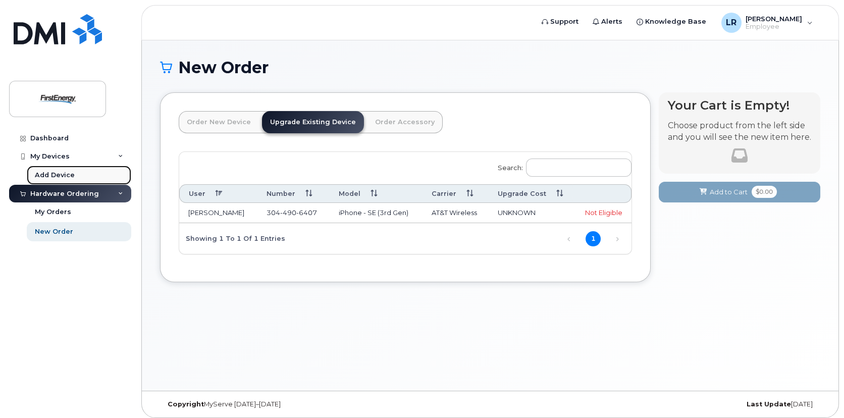
click at [49, 169] on link "Add Device" at bounding box center [79, 175] width 104 height 19
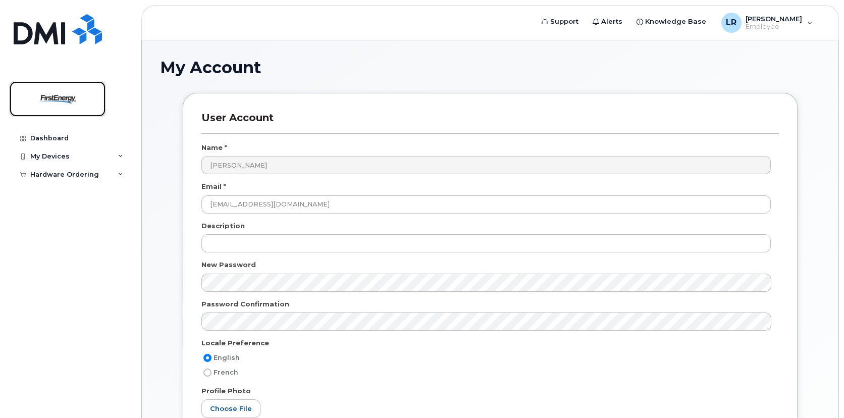
click at [29, 96] on img at bounding box center [58, 98] width 78 height 29
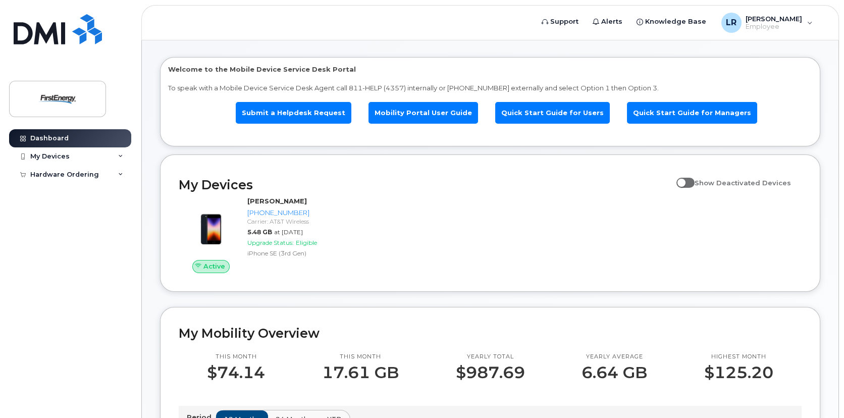
scroll to position [17, 0]
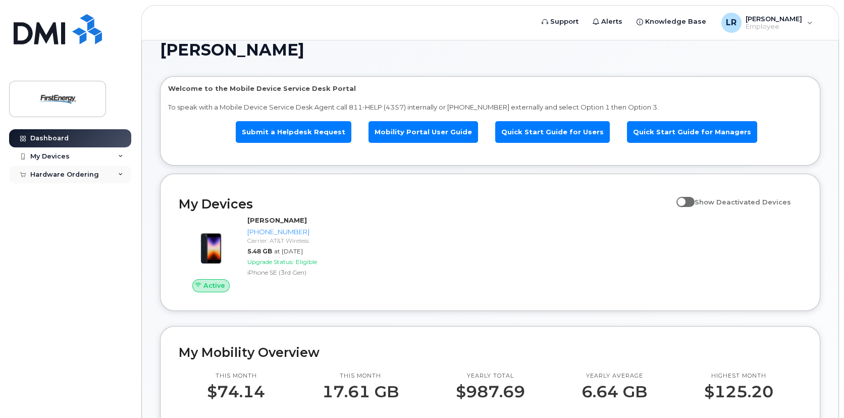
click at [113, 170] on div "Hardware Ordering" at bounding box center [70, 175] width 122 height 18
click at [84, 207] on link "New Order" at bounding box center [79, 211] width 104 height 19
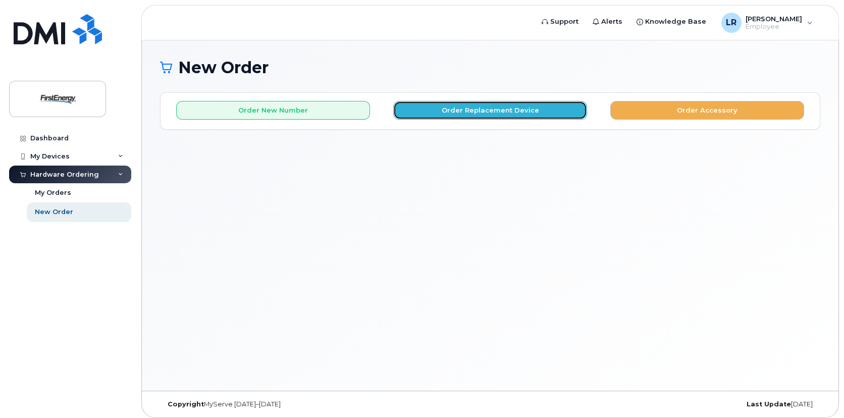
click at [564, 110] on button "Order Replacement Device" at bounding box center [490, 110] width 194 height 19
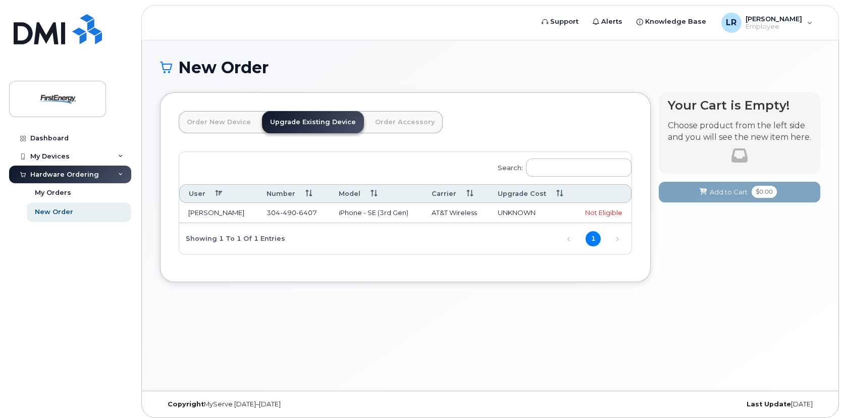
click at [505, 210] on span "UNKNOWN" at bounding box center [517, 212] width 38 height 8
click at [193, 212] on td "[PERSON_NAME]" at bounding box center [218, 213] width 78 height 20
click at [606, 209] on div "Not Eligible" at bounding box center [601, 213] width 41 height 10
click at [606, 210] on div "Not Eligible" at bounding box center [601, 213] width 41 height 10
click at [606, 211] on div "Not Eligible" at bounding box center [601, 213] width 41 height 10
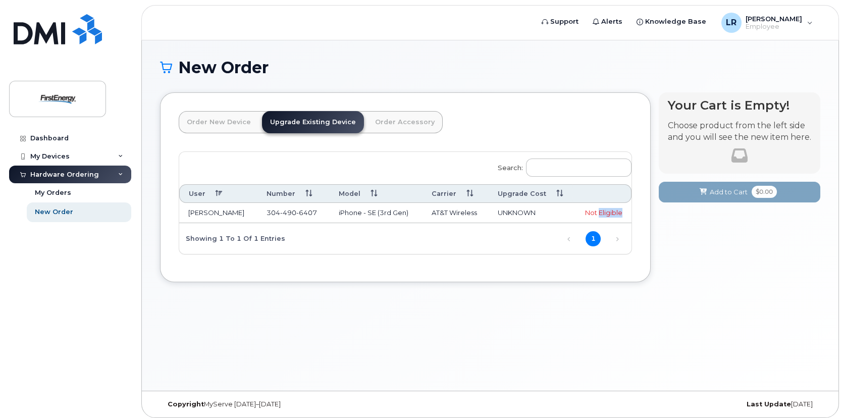
click at [606, 211] on div "Not Eligible" at bounding box center [601, 213] width 41 height 10
drag, startPoint x: 606, startPoint y: 211, endPoint x: 578, endPoint y: 213, distance: 27.8
click at [578, 213] on td "Not Eligible" at bounding box center [601, 213] width 59 height 20
drag, startPoint x: 578, startPoint y: 213, endPoint x: 539, endPoint y: 348, distance: 140.1
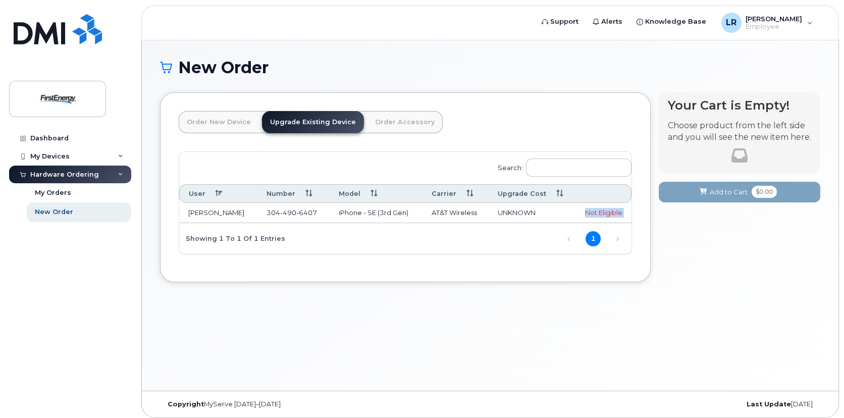
click at [539, 348] on div "New Order × Share This Order If you want to allow others to create or edit orde…" at bounding box center [490, 215] width 696 height 350
click at [123, 300] on div "Dashboard My Devices Add Device Hardware Ordering My Orders New Order" at bounding box center [71, 266] width 125 height 274
click at [584, 15] on link "Support" at bounding box center [559, 22] width 51 height 20
click at [223, 333] on div "New Order × Share This Order If you want to allow others to create or edit orde…" at bounding box center [490, 215] width 696 height 350
click at [406, 361] on div "New Order × Share This Order If you want to allow others to create or edit orde…" at bounding box center [490, 215] width 696 height 350
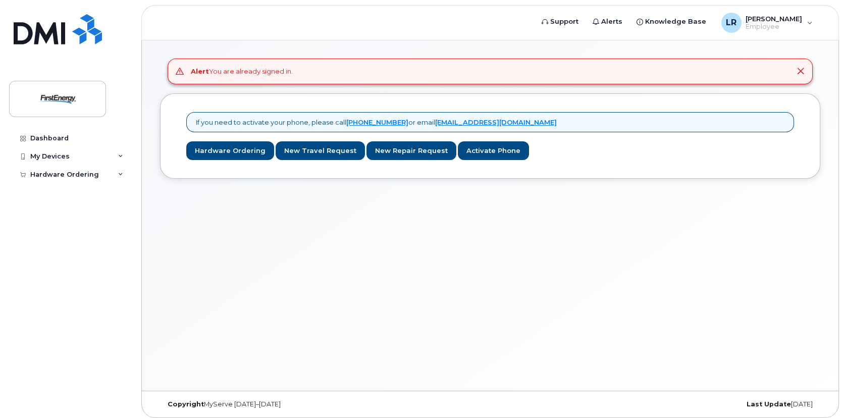
click at [501, 318] on div "Alert You are already signed in. If you need to activate your phone, please cal…" at bounding box center [490, 215] width 696 height 350
click at [66, 157] on div "My Devices" at bounding box center [49, 156] width 39 height 8
click at [63, 191] on div "Hardware Ordering" at bounding box center [64, 194] width 69 height 8
click at [68, 211] on div "My Orders" at bounding box center [53, 211] width 36 height 9
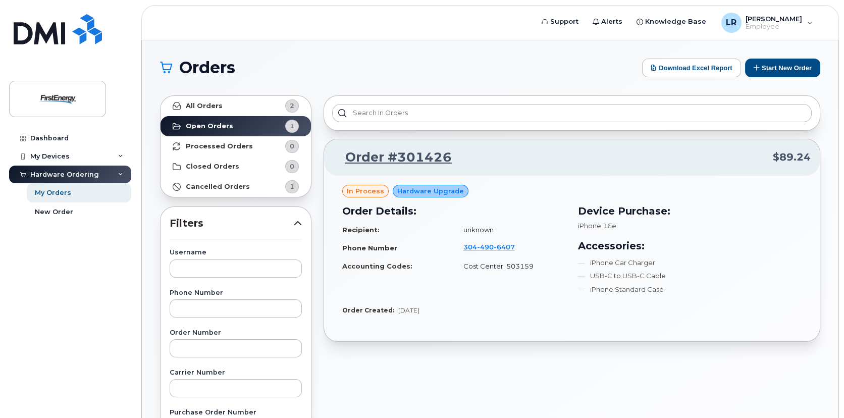
click at [708, 153] on p "Order #301426 $89.24" at bounding box center [571, 157] width 477 height 18
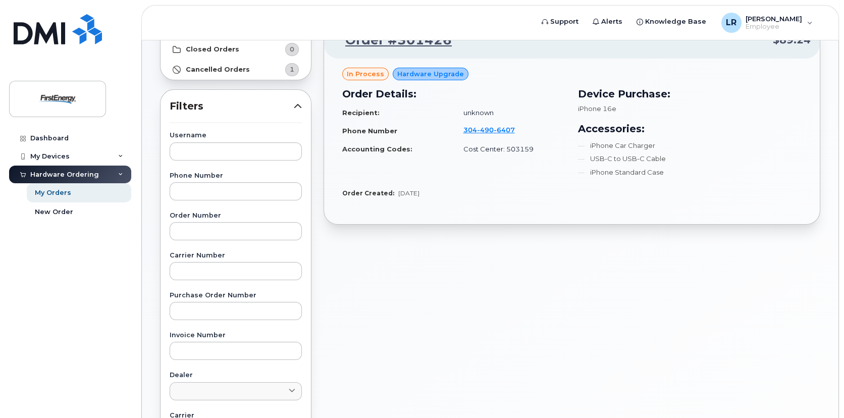
scroll to position [101, 0]
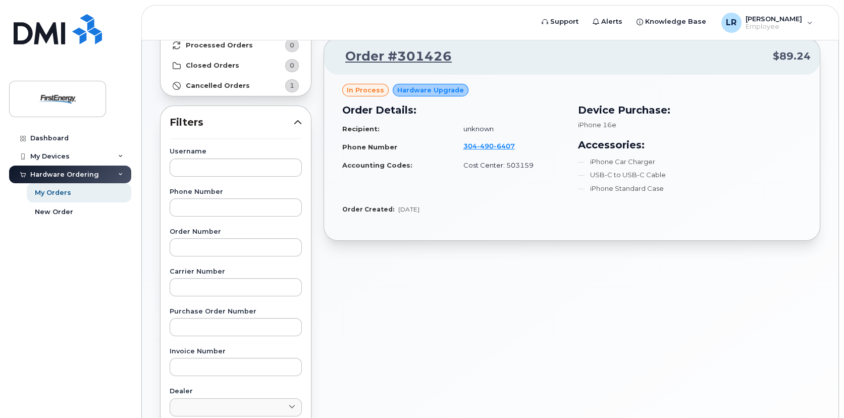
click at [584, 278] on div "Order #301426 $89.24 in process Hardware Upgrade Order Details: Recipient: unkn…" at bounding box center [571, 342] width 509 height 709
click at [785, 141] on h3 "Accessories:" at bounding box center [690, 144] width 224 height 15
click at [649, 319] on div "Order #301426 $89.24 in process Hardware Upgrade Order Details: Recipient: unkn…" at bounding box center [571, 342] width 509 height 709
click at [688, 318] on div "Order #301426 $89.24 in process Hardware Upgrade Order Details: Recipient: unkn…" at bounding box center [571, 342] width 509 height 709
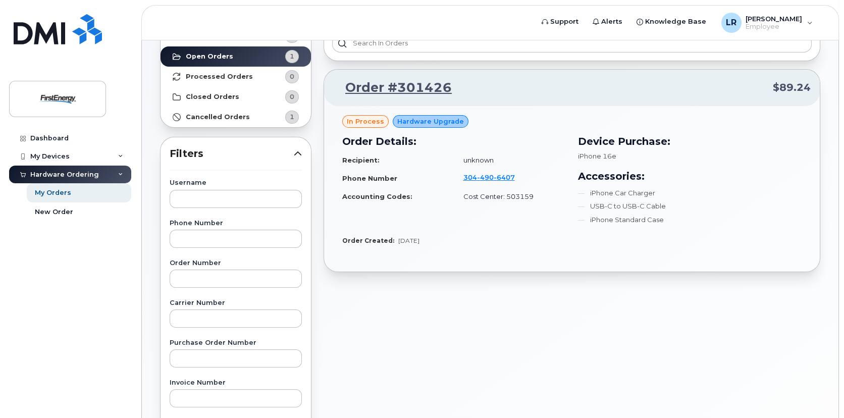
scroll to position [0, 0]
